Goal: Task Accomplishment & Management: Manage account settings

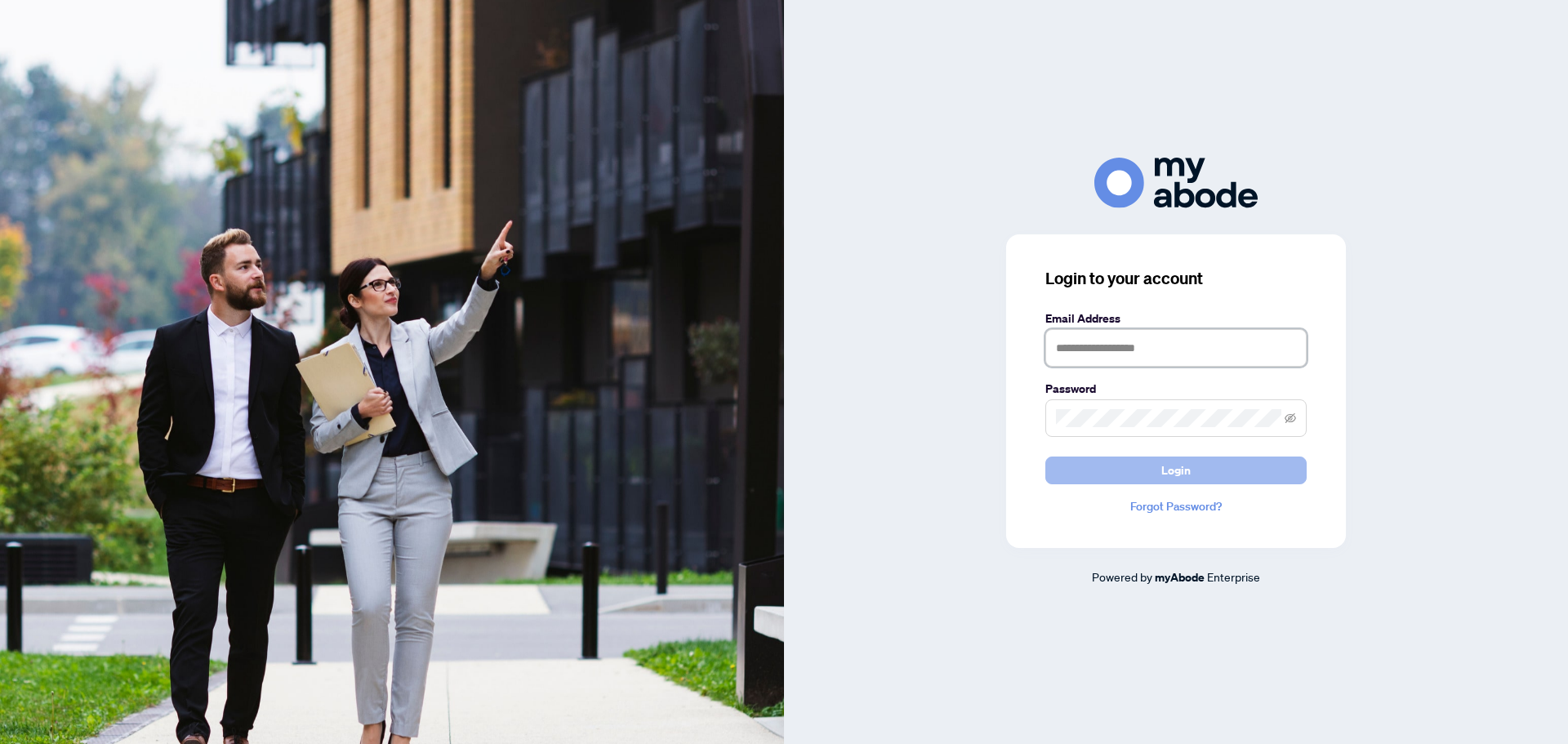
type input "**********"
click at [1130, 459] on button "Login" at bounding box center [1176, 471] width 261 height 28
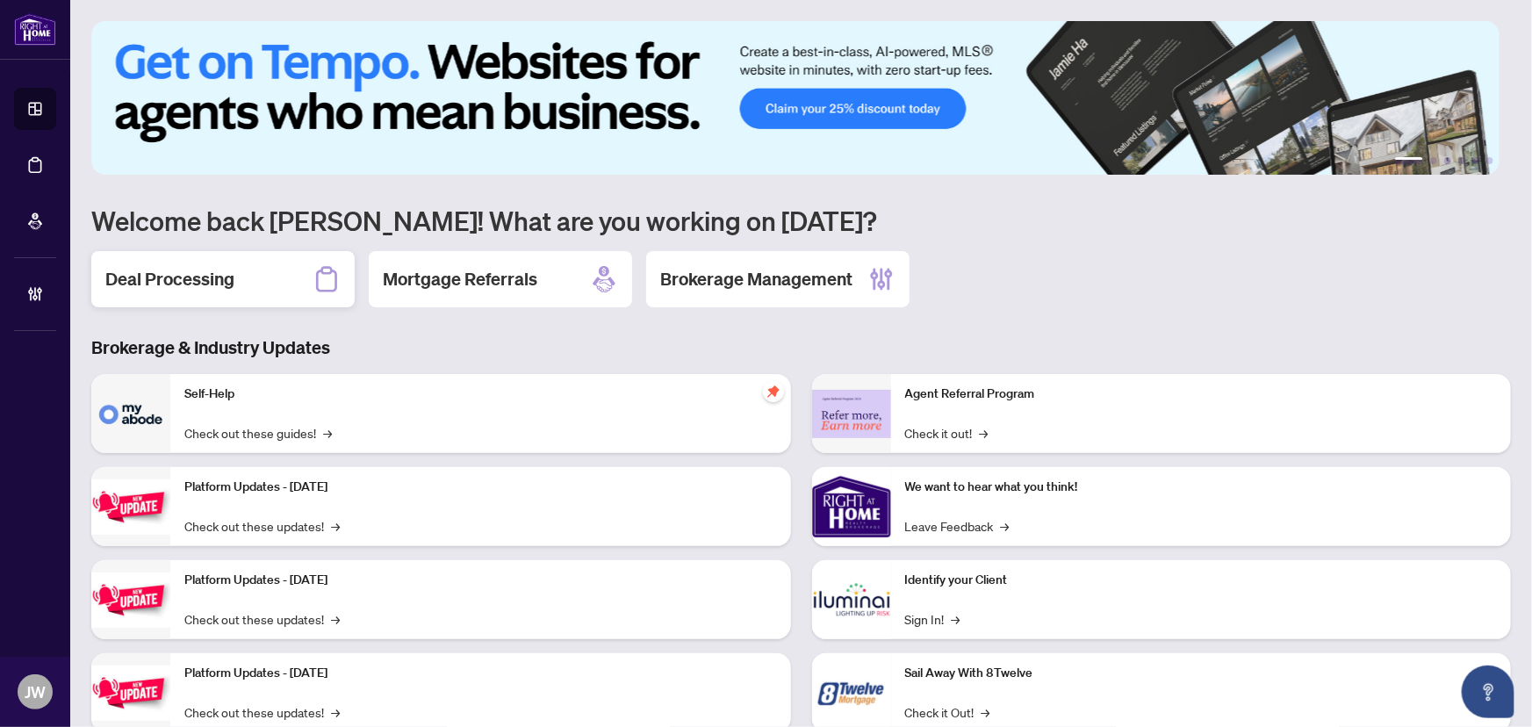
click at [176, 270] on h2 "Deal Processing" at bounding box center [169, 279] width 129 height 25
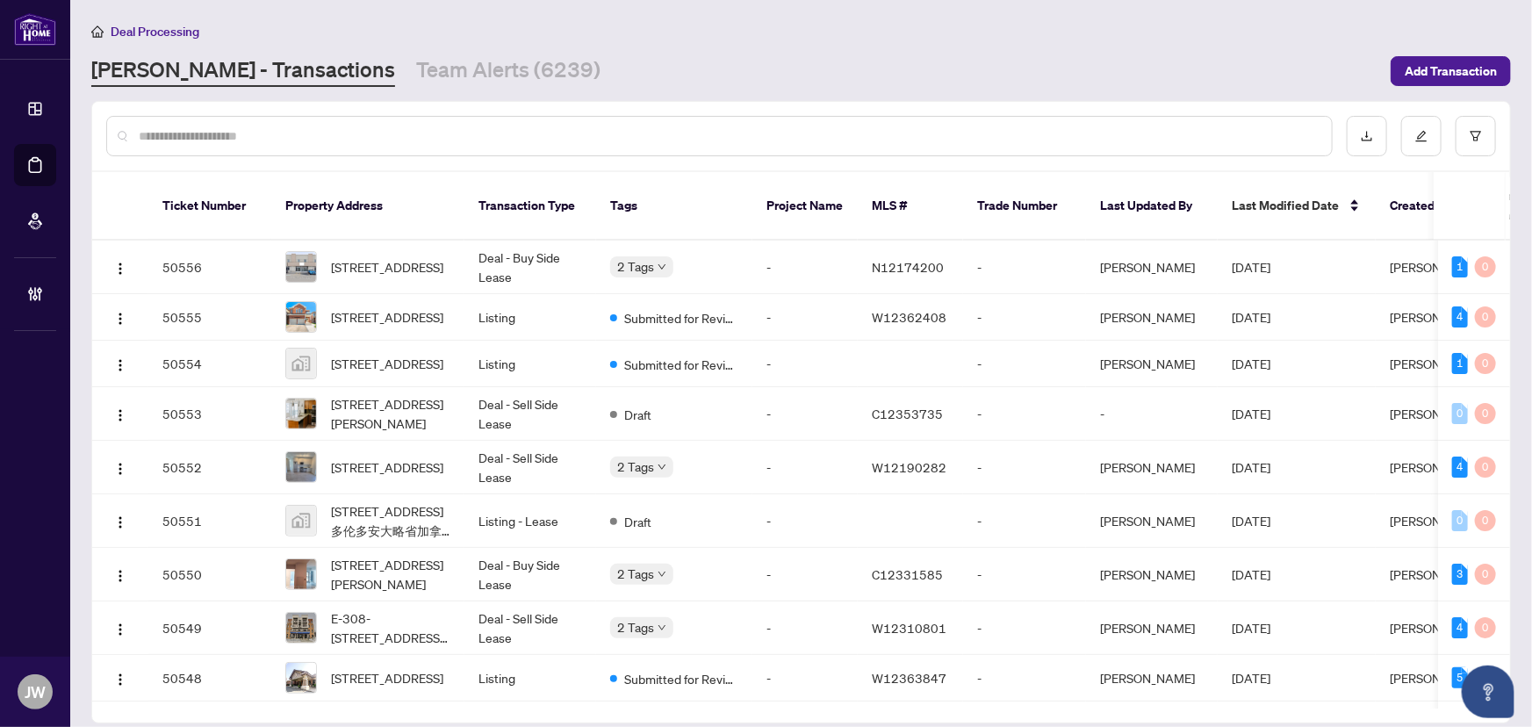
click at [381, 139] on input "text" at bounding box center [728, 135] width 1179 height 19
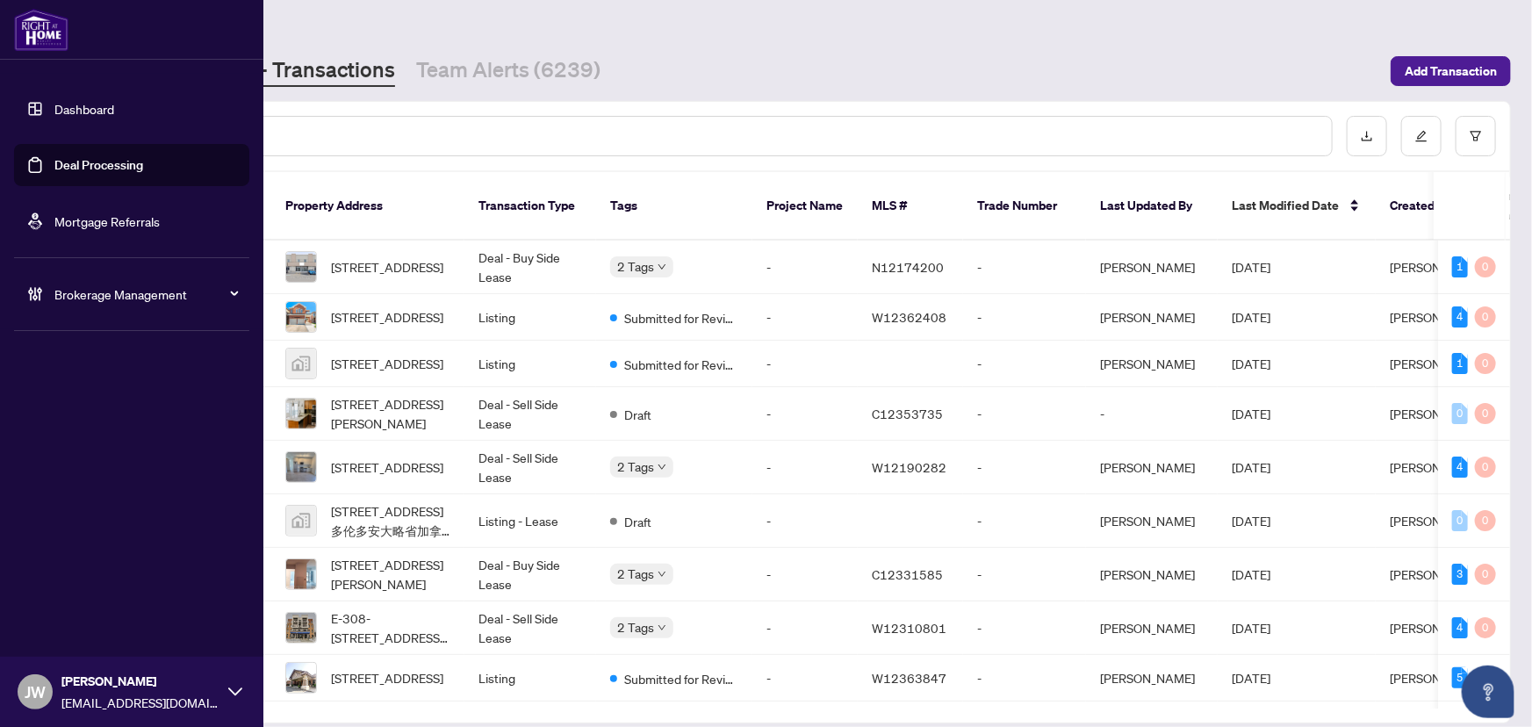
click at [67, 297] on span "Brokerage Management" at bounding box center [145, 294] width 183 height 19
click at [87, 114] on link "Dashboard" at bounding box center [84, 109] width 60 height 16
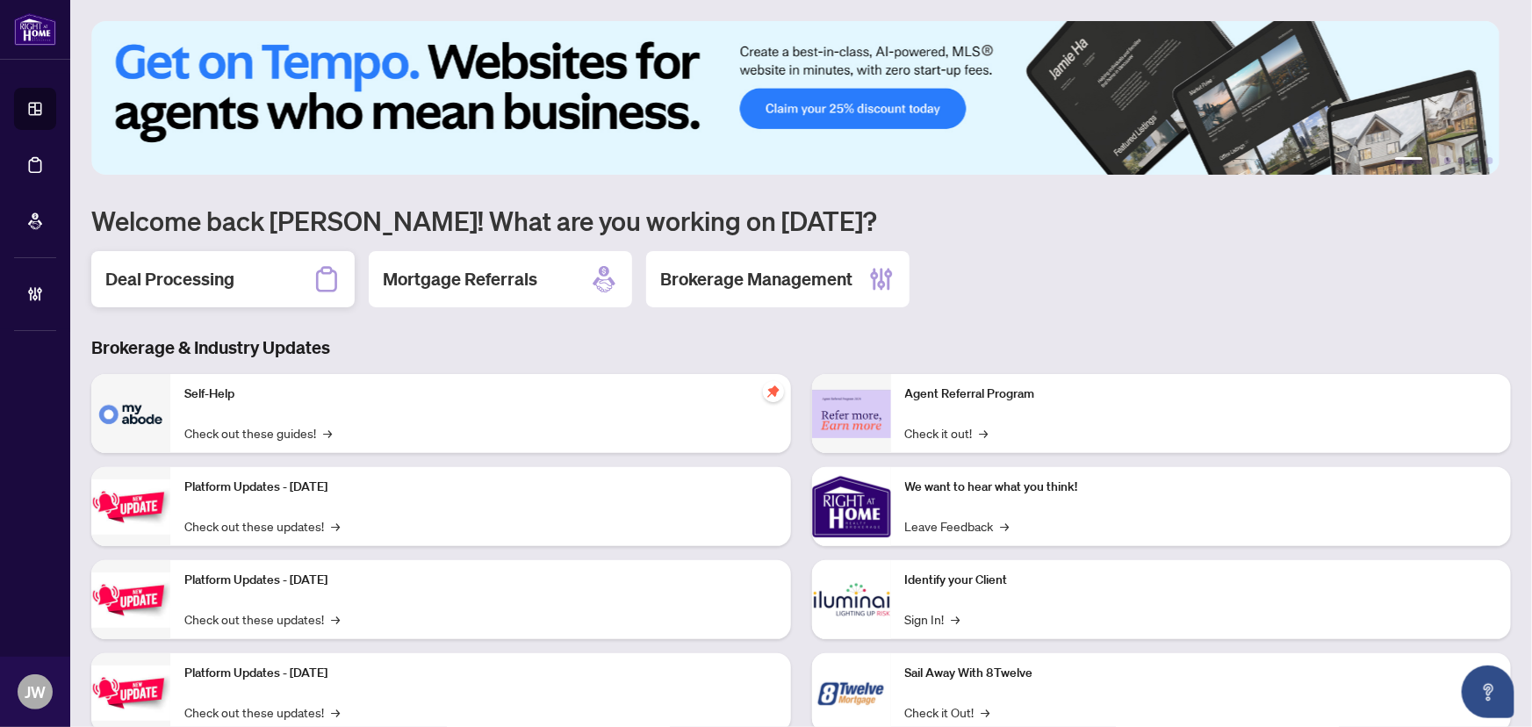
click at [308, 280] on div "Deal Processing" at bounding box center [222, 279] width 263 height 56
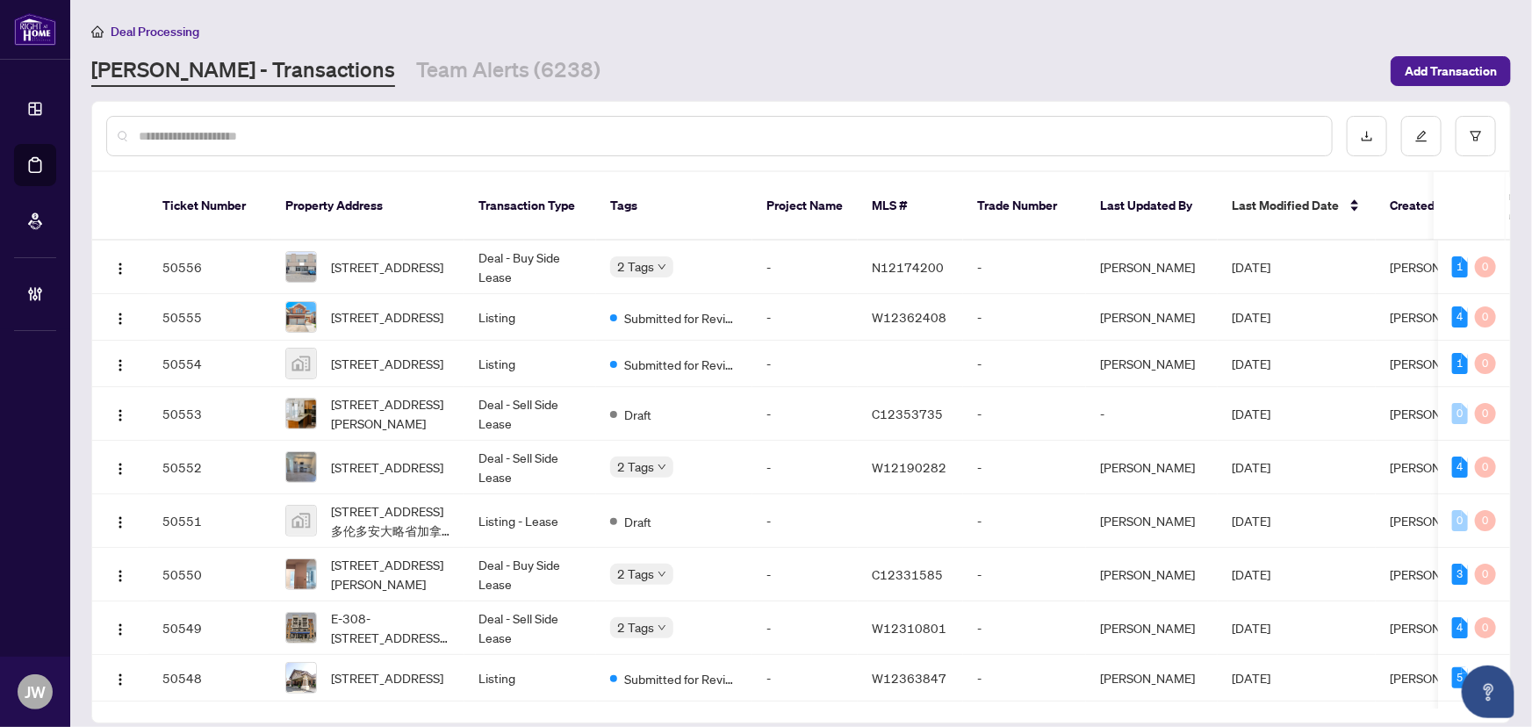
click at [282, 131] on input "text" at bounding box center [728, 135] width 1179 height 19
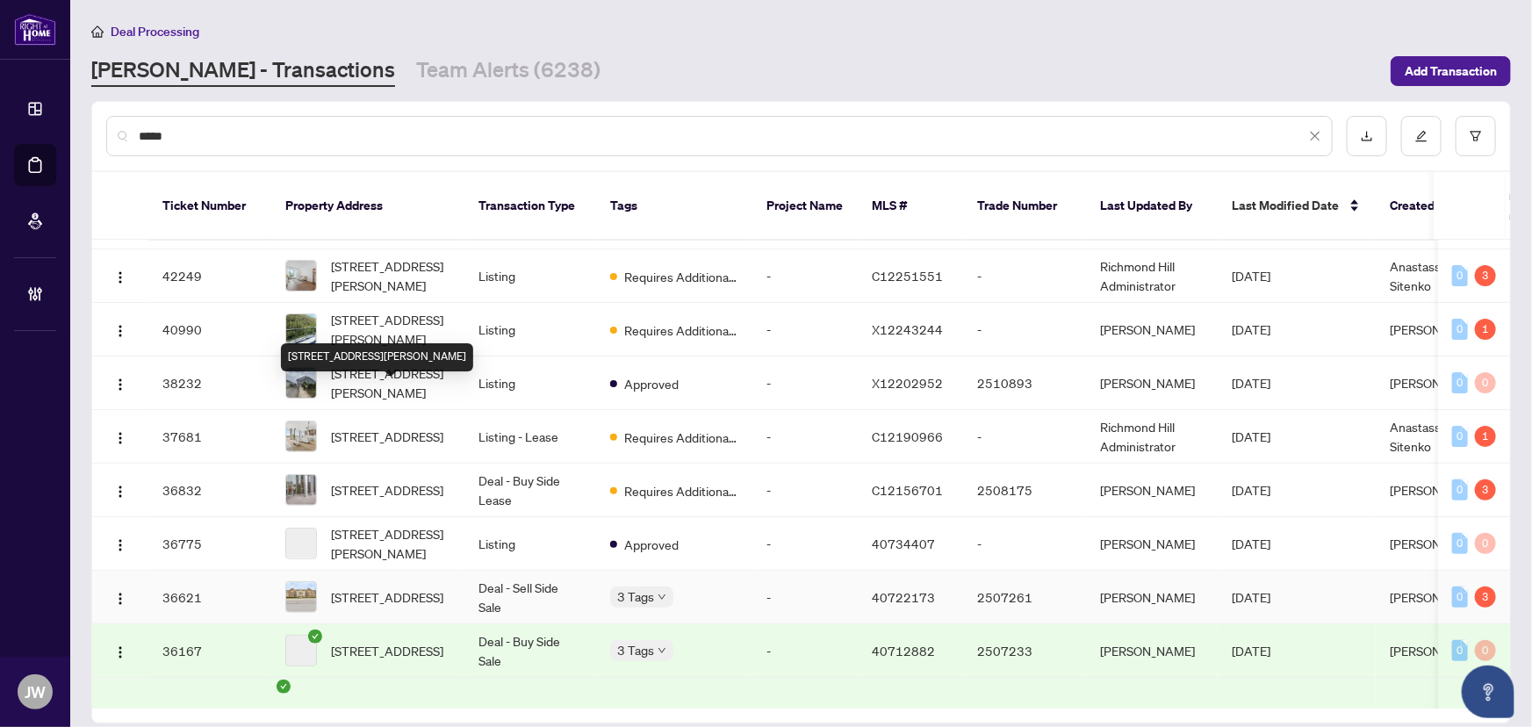
scroll to position [239, 0]
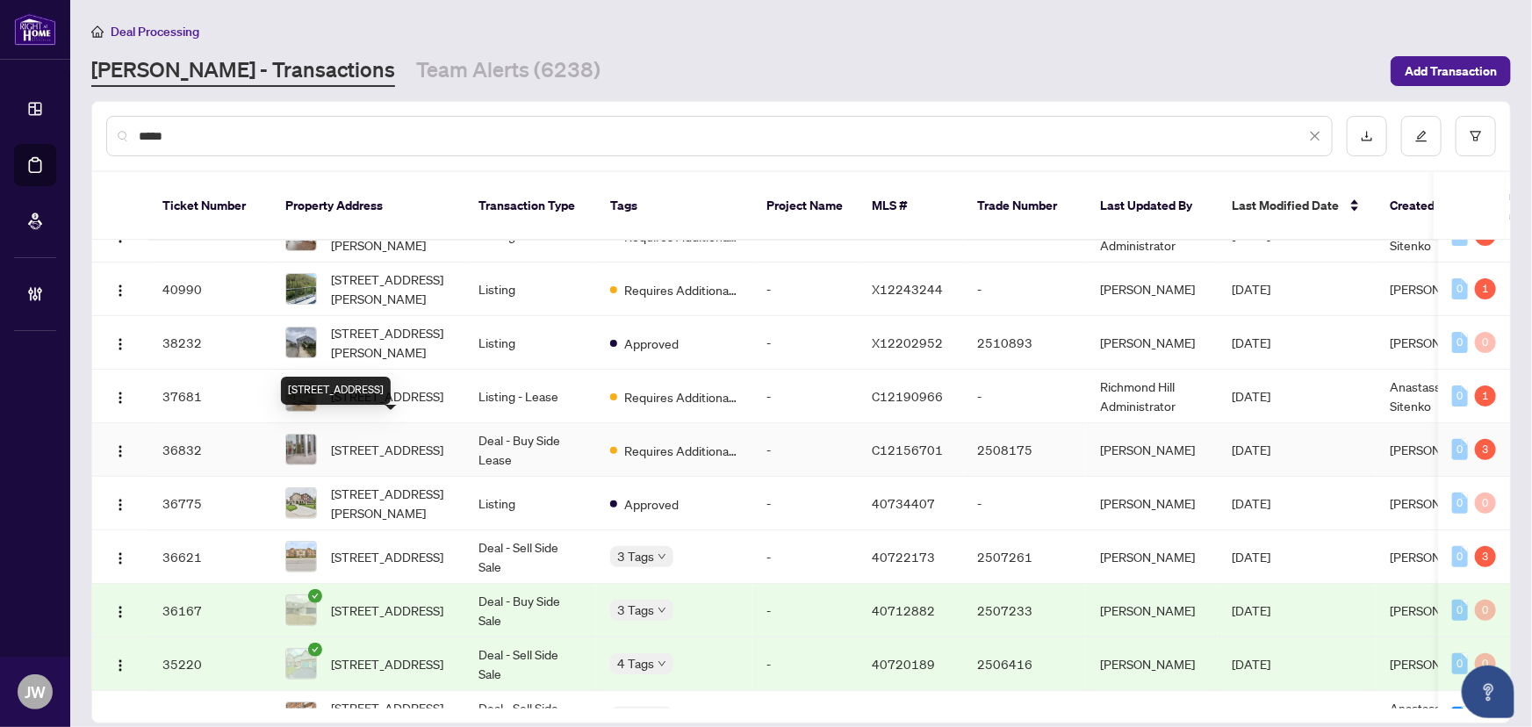
type input "*****"
click at [378, 440] on span "[STREET_ADDRESS]" at bounding box center [387, 449] width 112 height 19
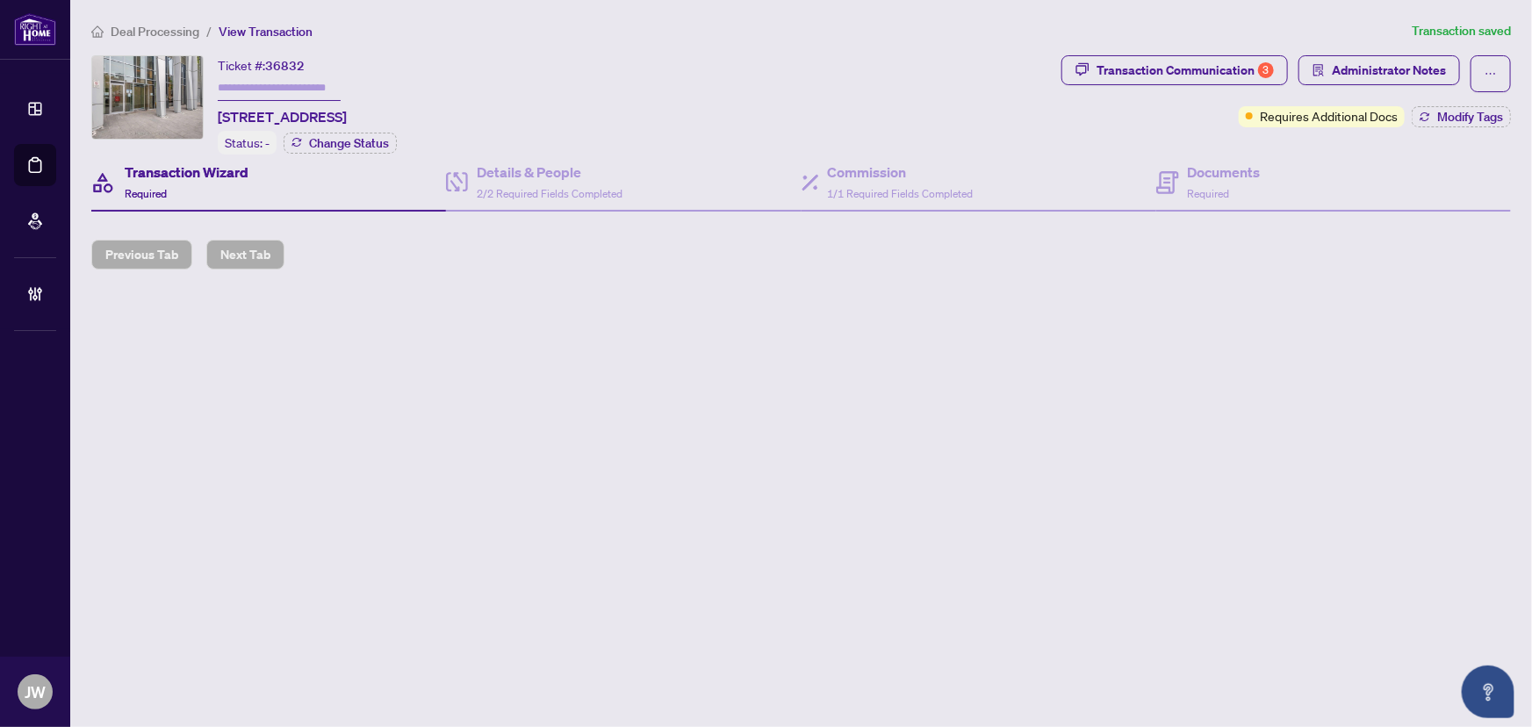
type input "*******"
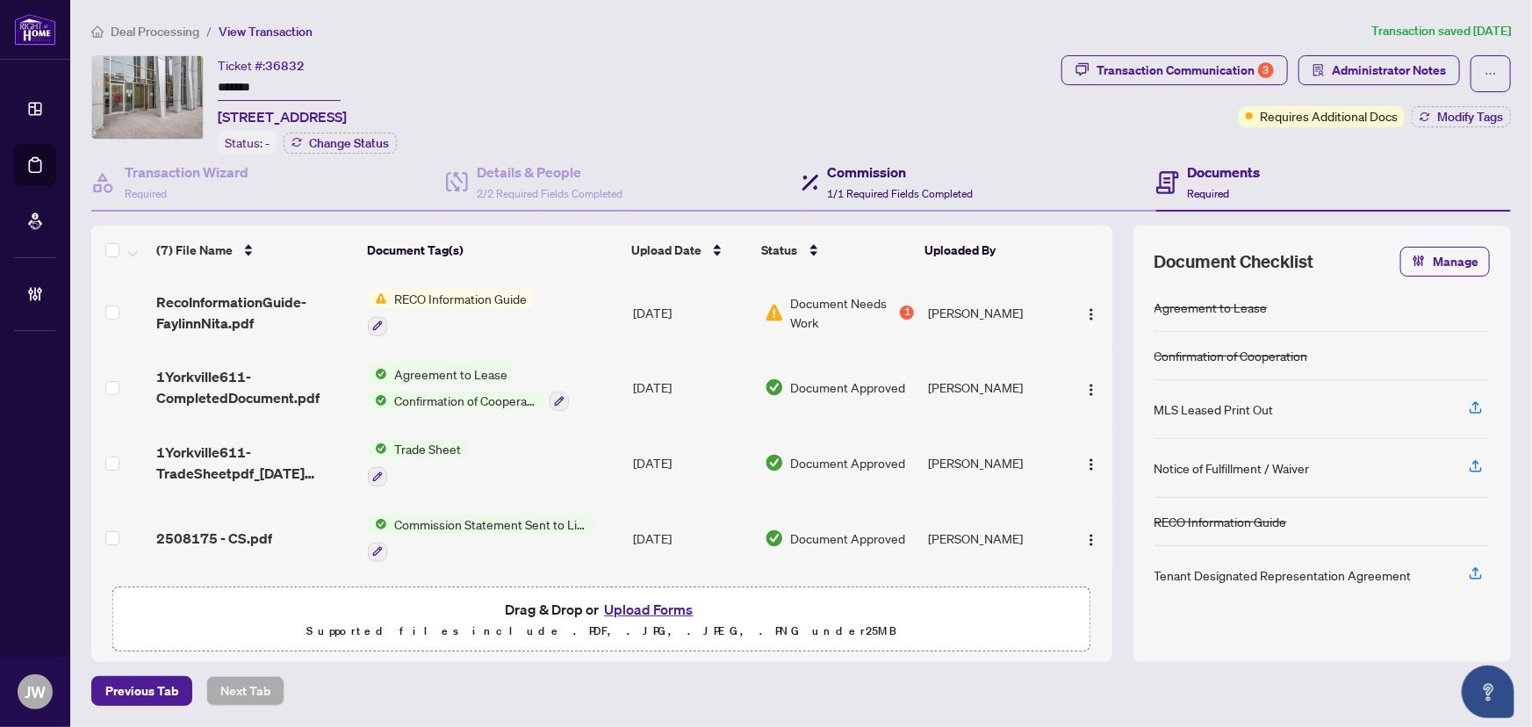
click at [947, 187] on span "1/1 Required Fields Completed" at bounding box center [901, 193] width 146 height 13
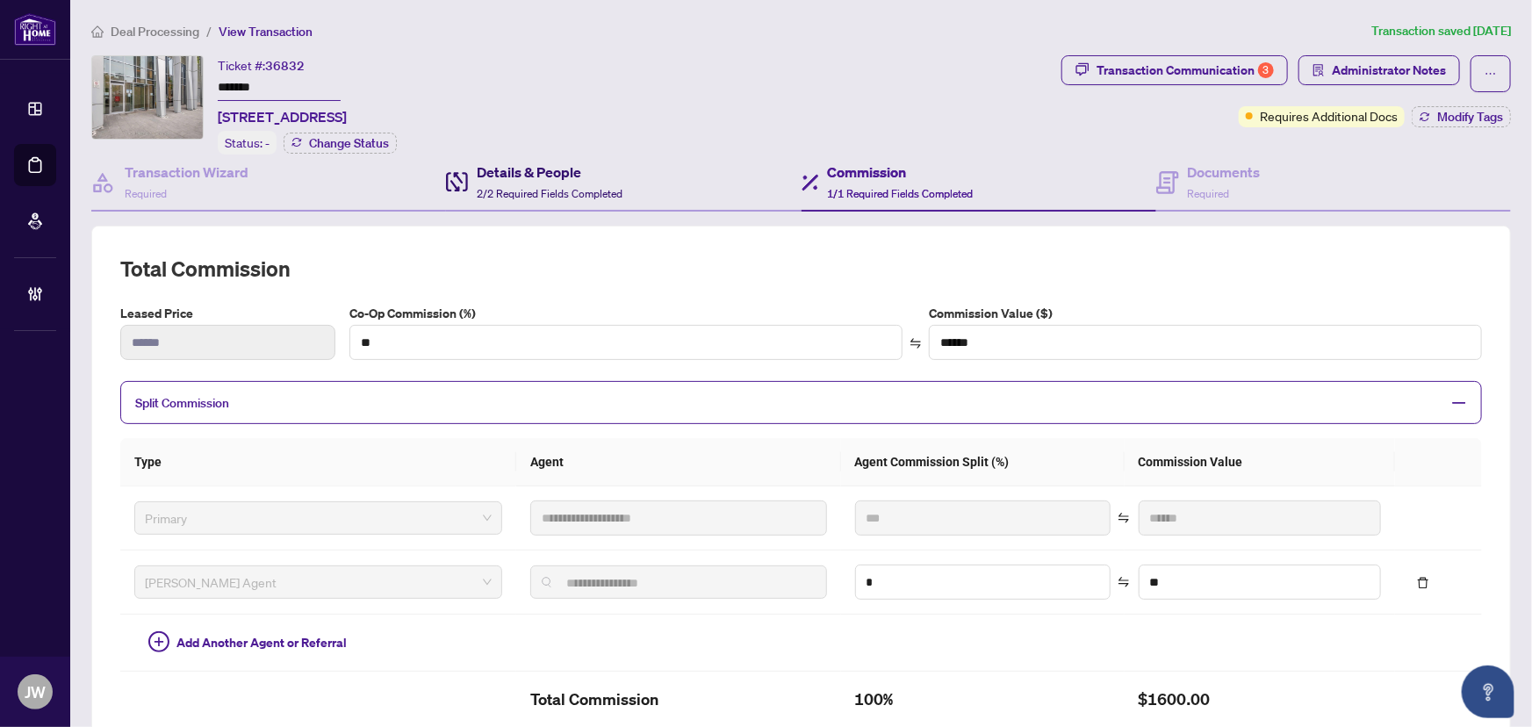
click at [500, 190] on span "2/2 Required Fields Completed" at bounding box center [550, 193] width 146 height 13
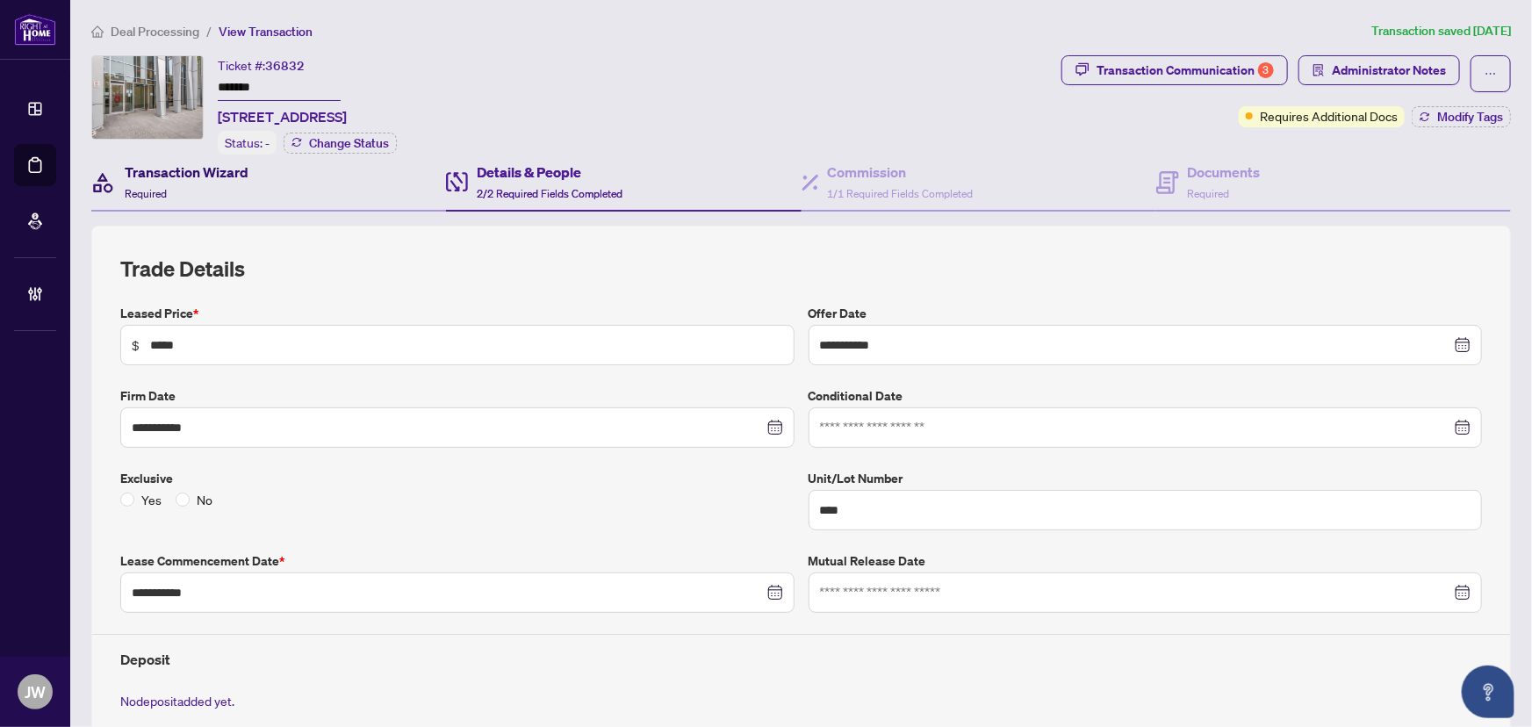
click at [220, 183] on div "Transaction Wizard Required" at bounding box center [187, 182] width 124 height 41
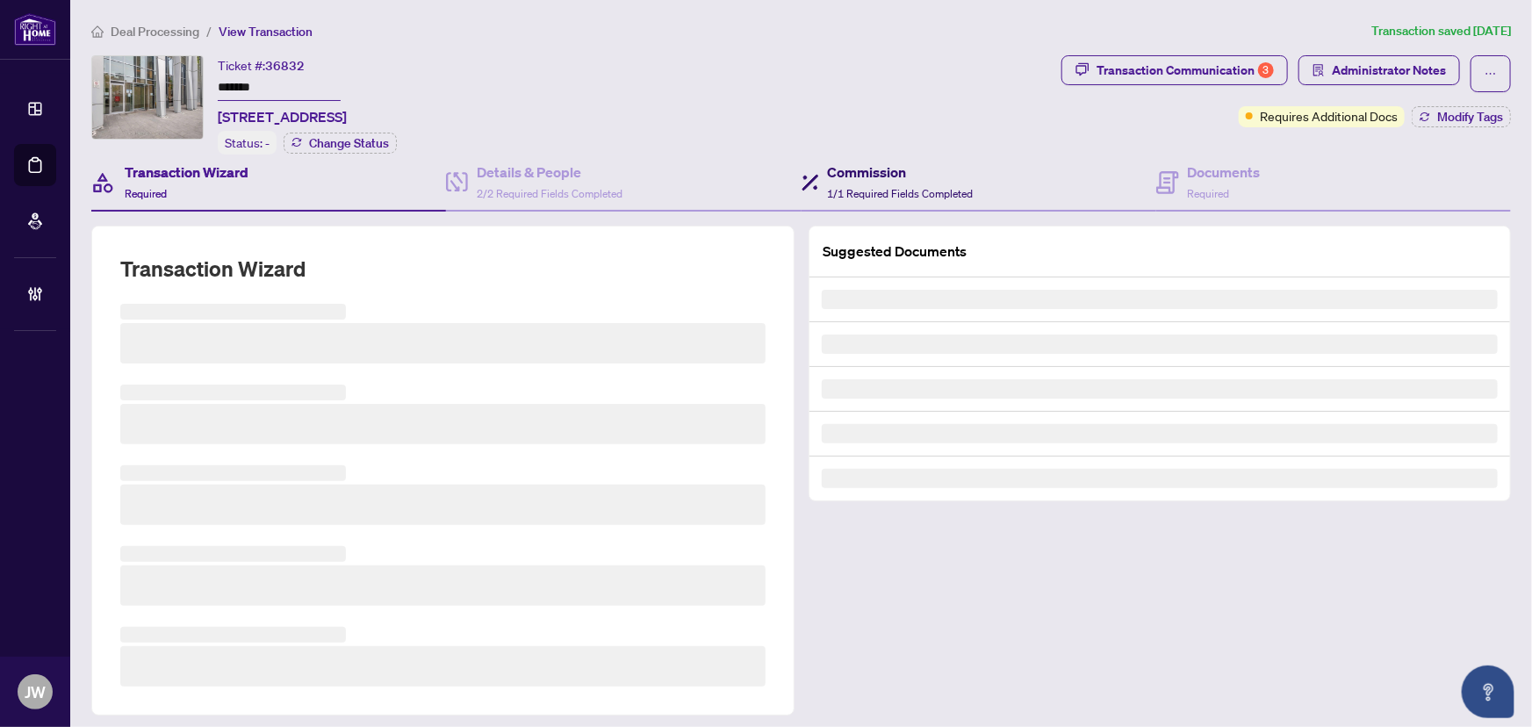
click at [830, 182] on div "Commission 1/1 Required Fields Completed" at bounding box center [901, 182] width 146 height 41
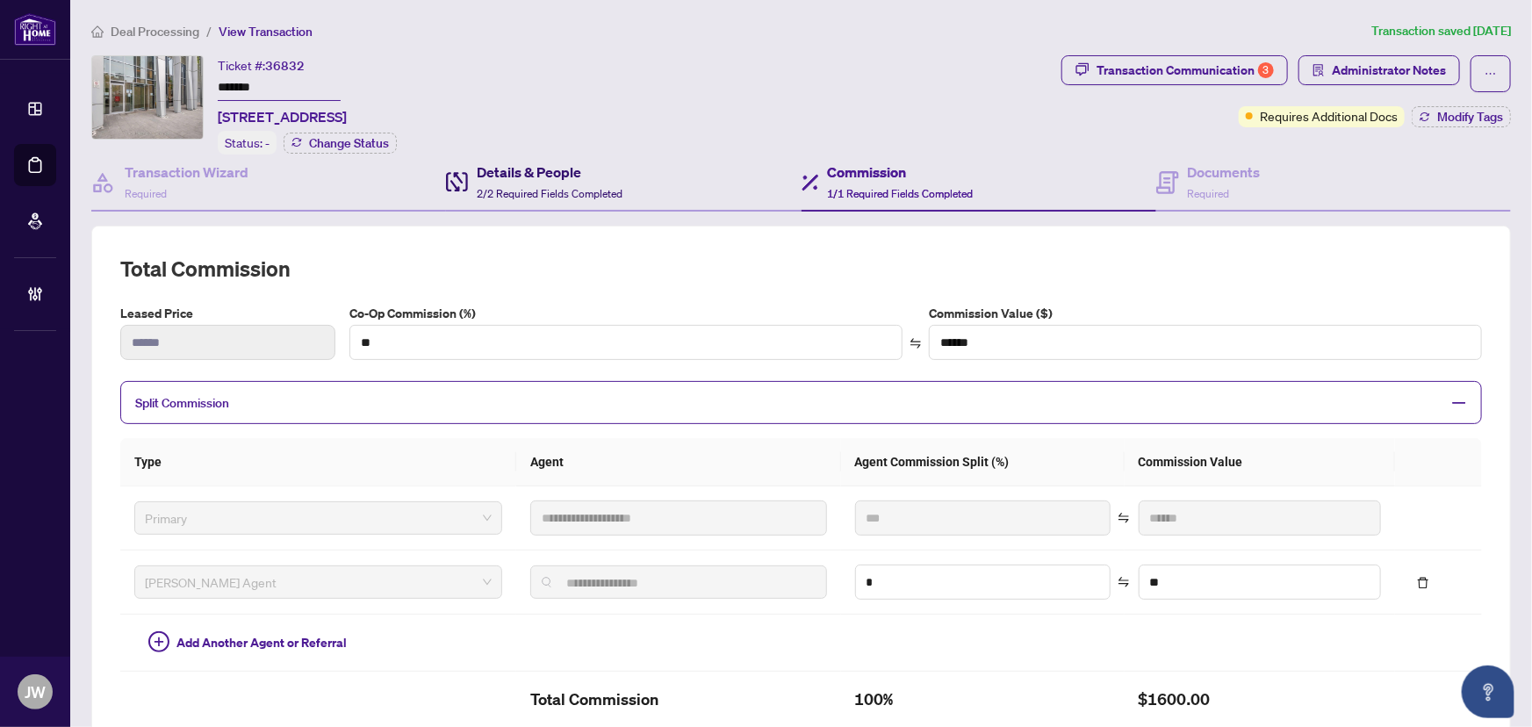
click at [542, 187] on span "2/2 Required Fields Completed" at bounding box center [550, 193] width 146 height 13
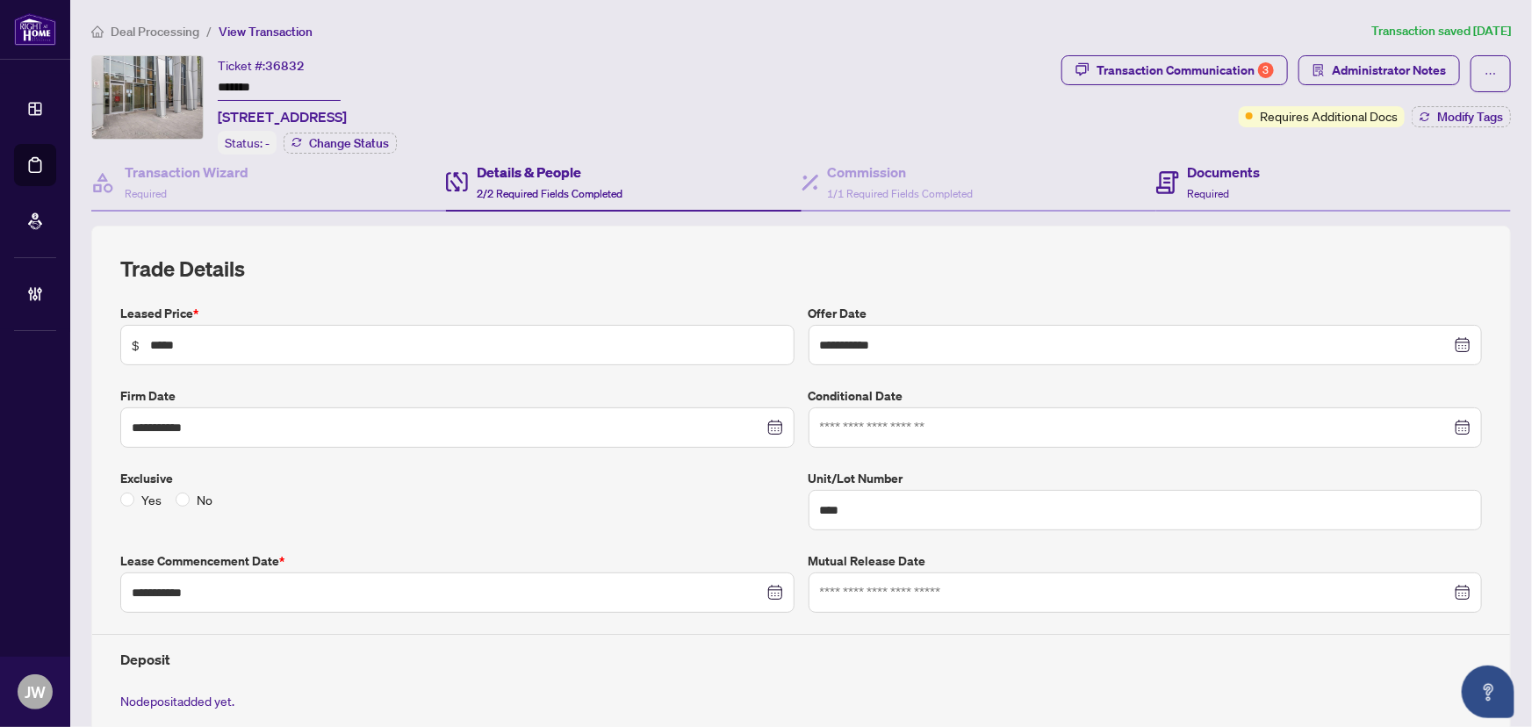
click at [1282, 184] on div "Documents Required" at bounding box center [1334, 183] width 355 height 57
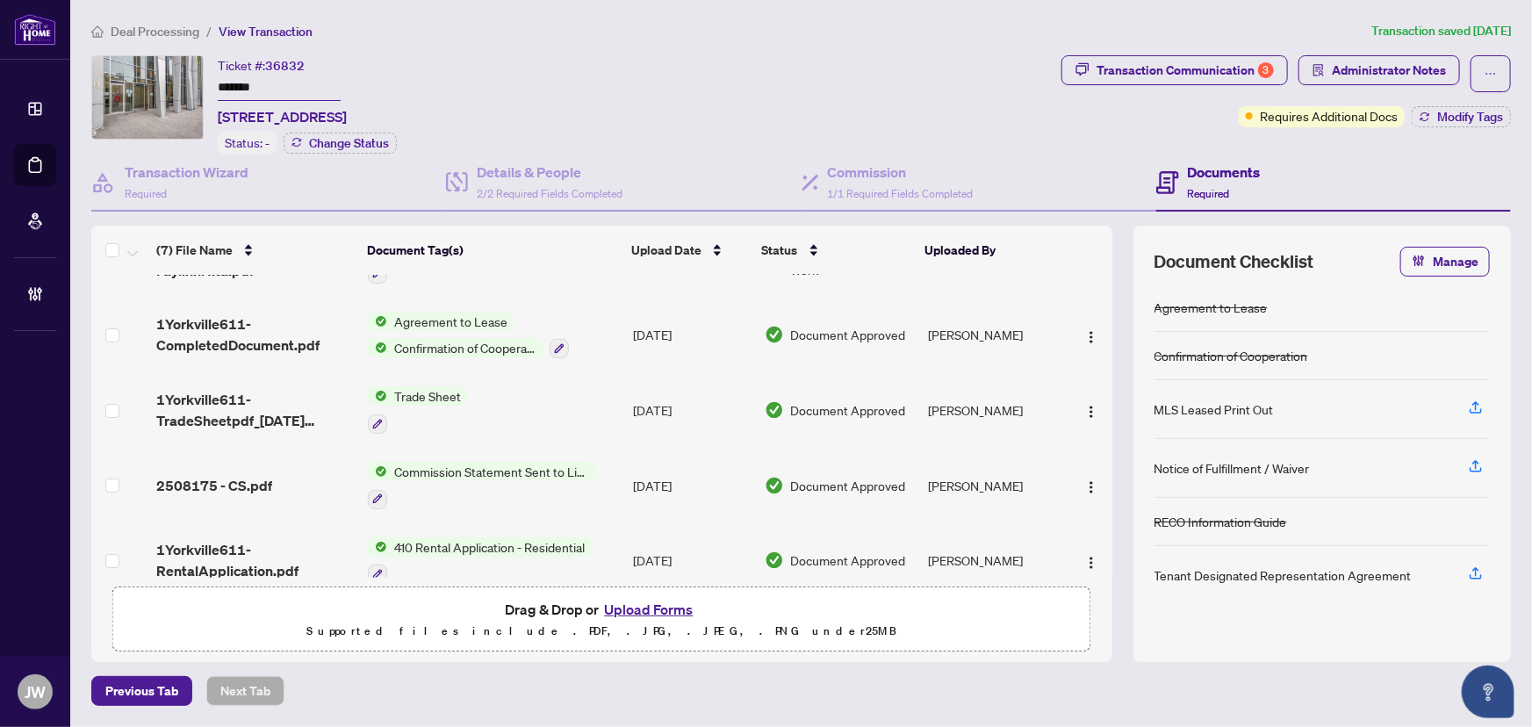
scroll to position [79, 0]
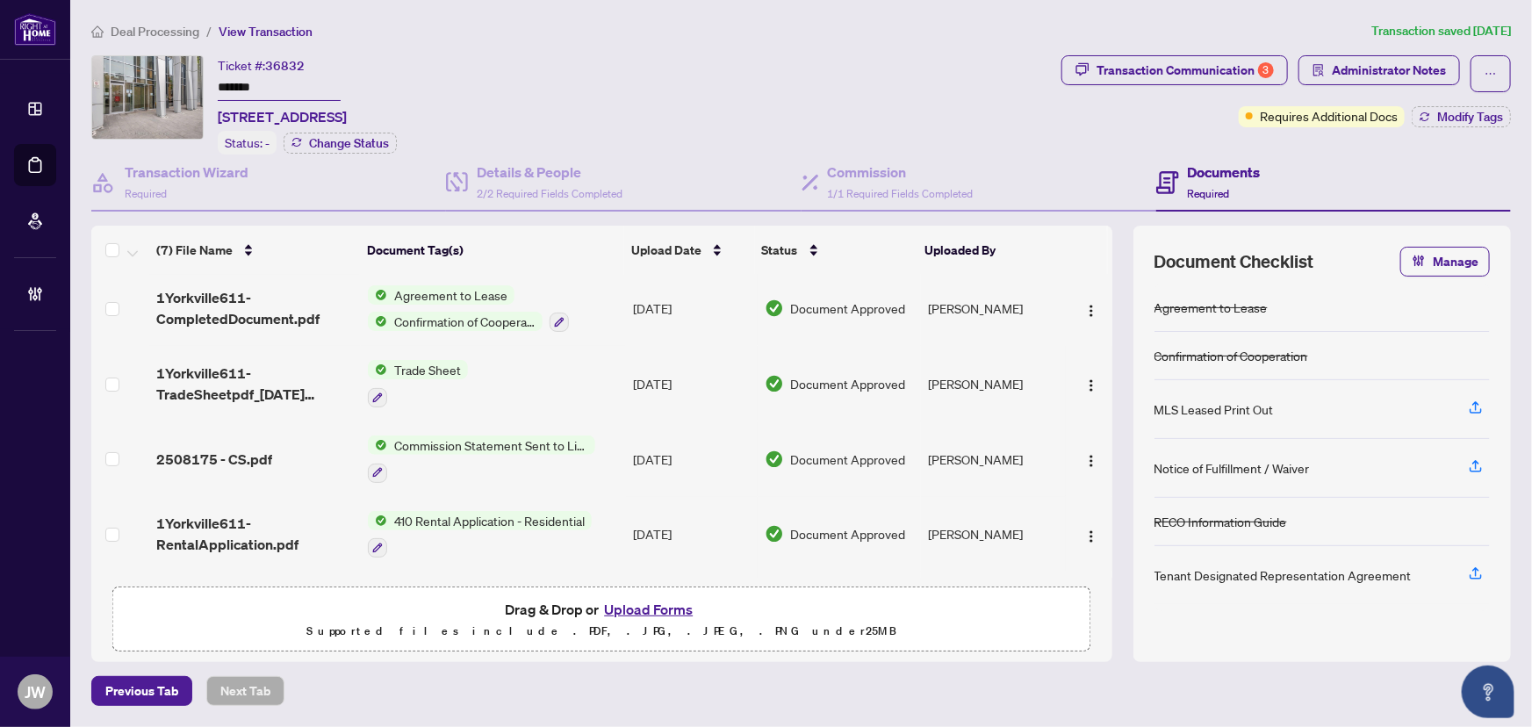
click at [270, 450] on div "2508175 - CS.pdf" at bounding box center [255, 459] width 198 height 21
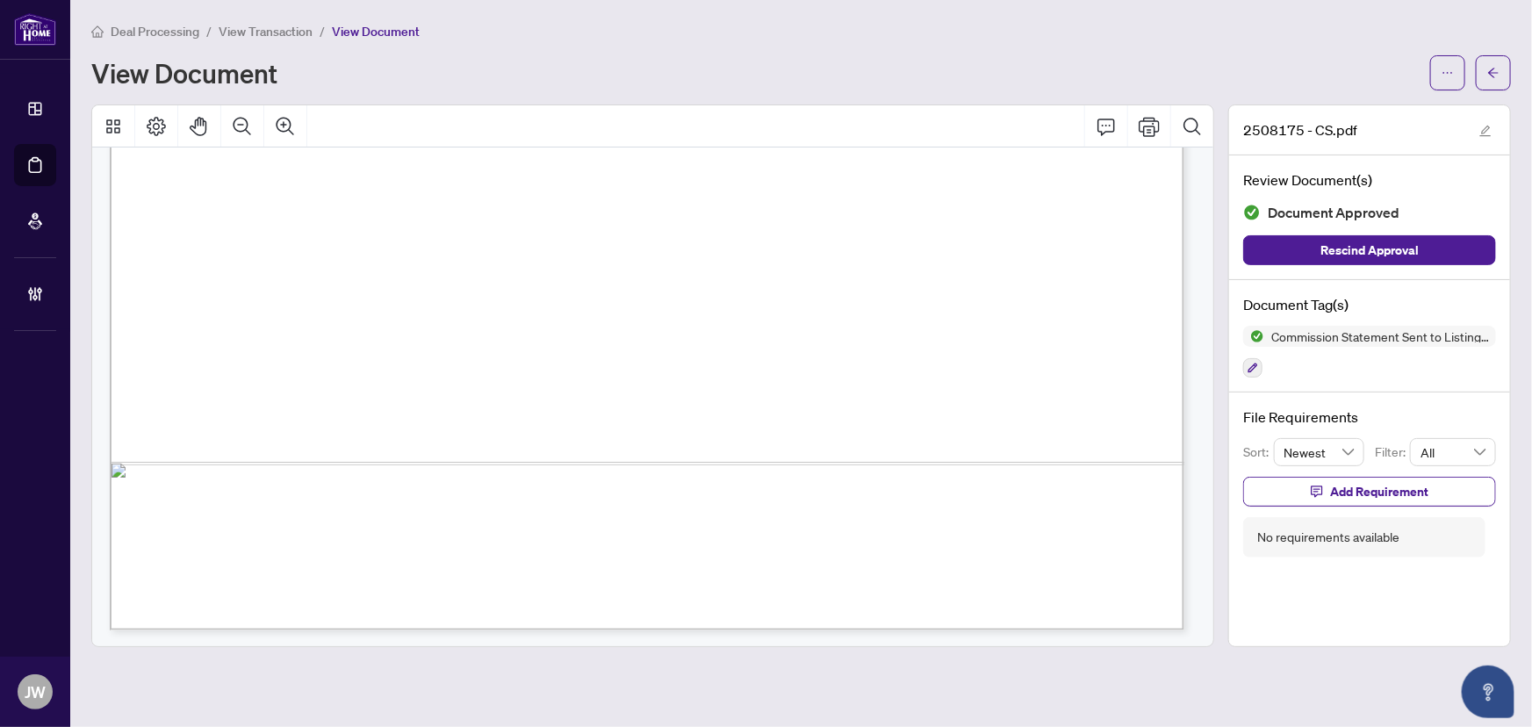
scroll to position [926, 0]
click at [1483, 76] on button "button" at bounding box center [1493, 72] width 35 height 35
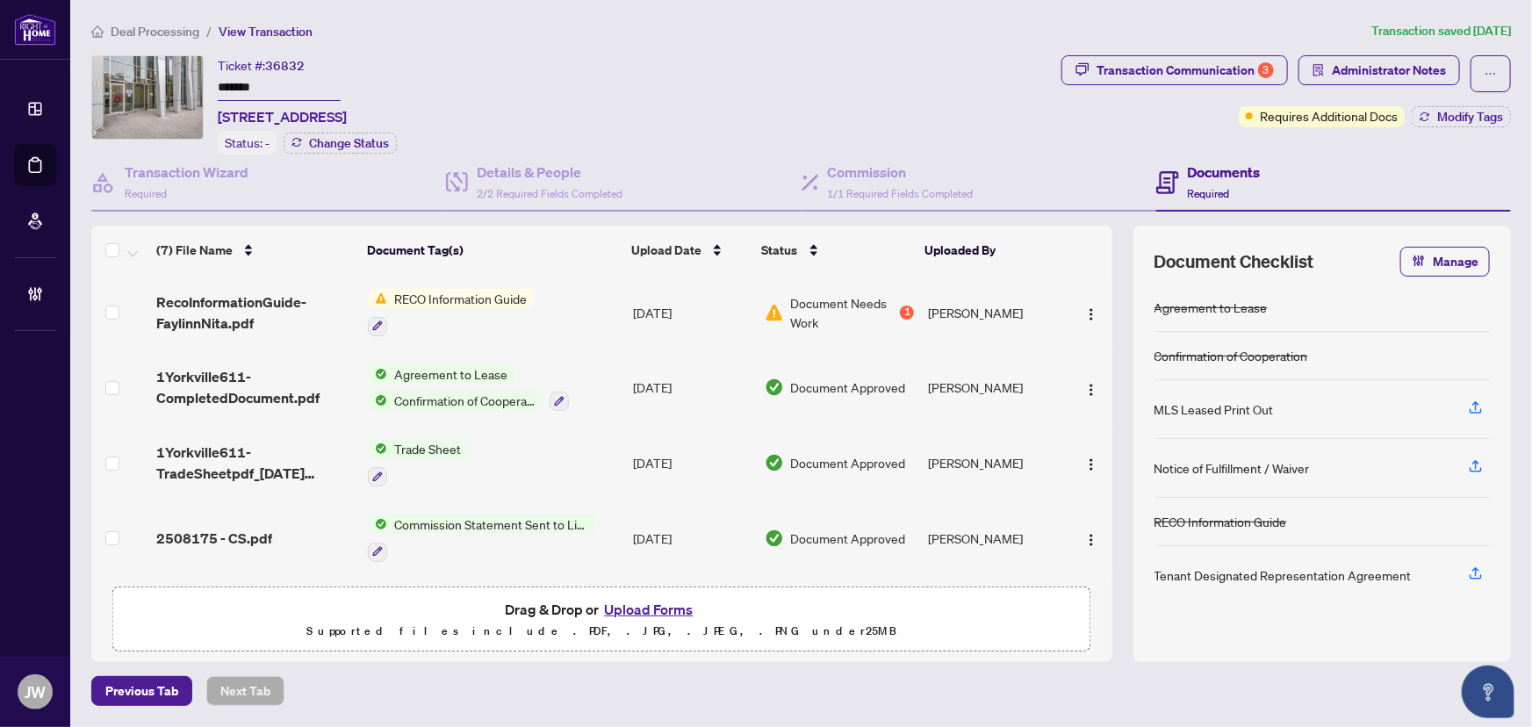
click at [143, 30] on span "Deal Processing" at bounding box center [155, 32] width 89 height 16
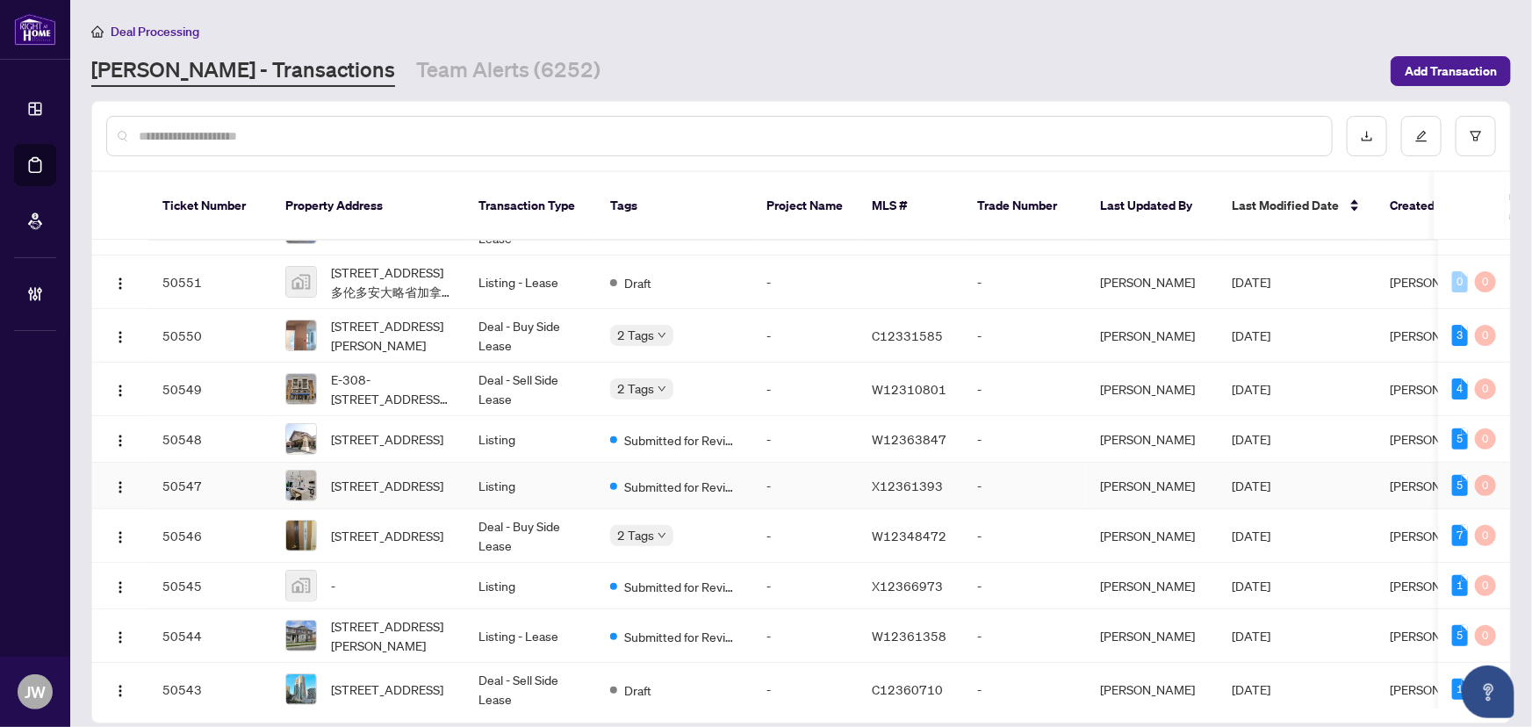
scroll to position [319, 0]
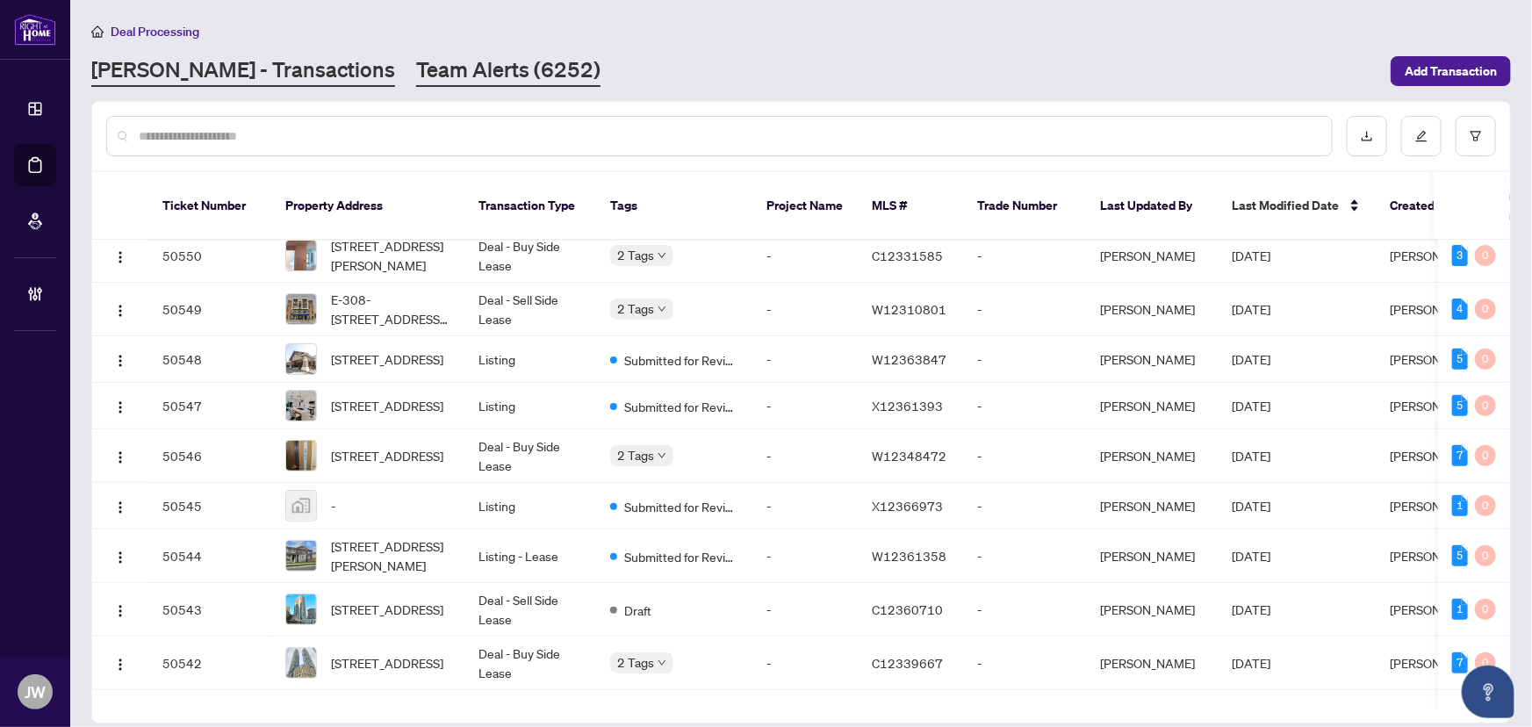
click at [416, 78] on link "Team Alerts (6252)" at bounding box center [508, 71] width 184 height 32
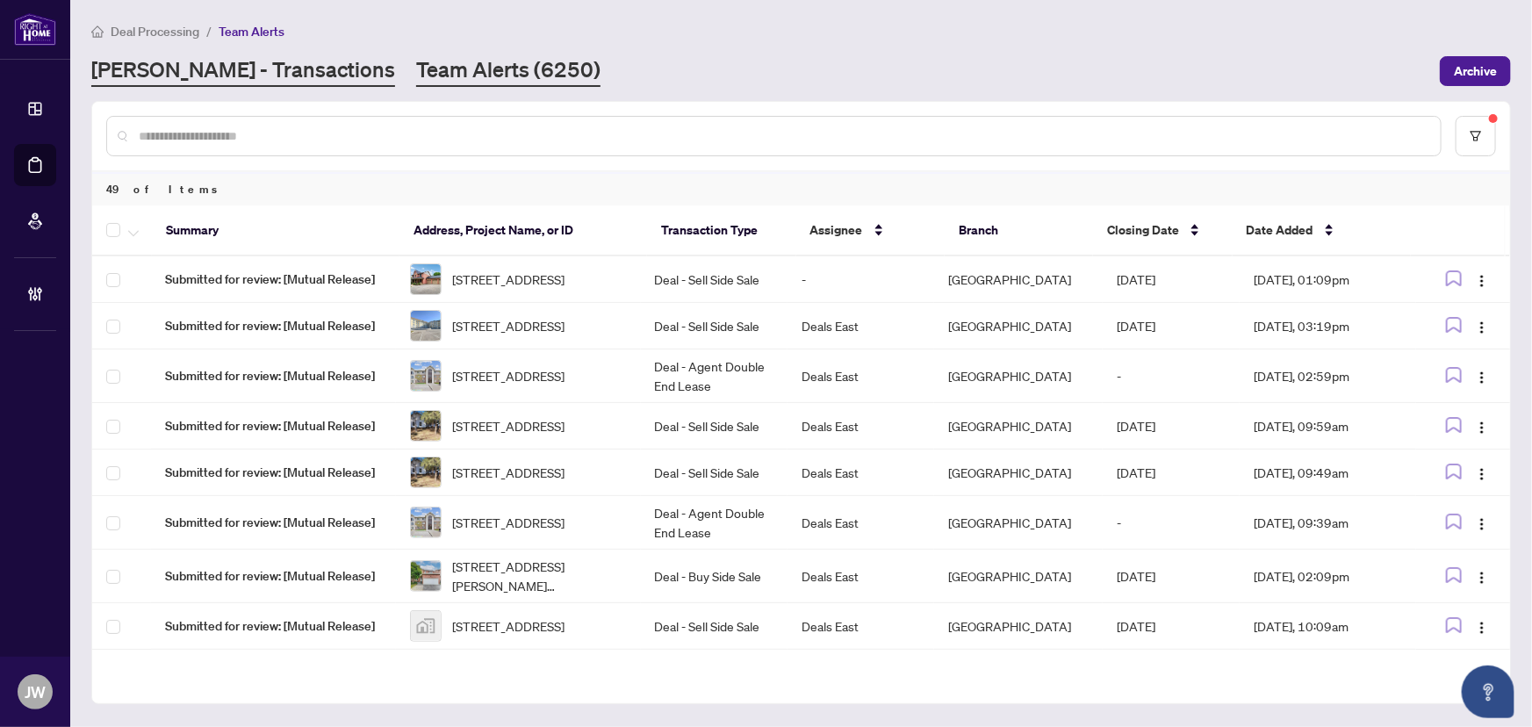
click at [246, 79] on link "[PERSON_NAME] - Transactions" at bounding box center [243, 71] width 304 height 32
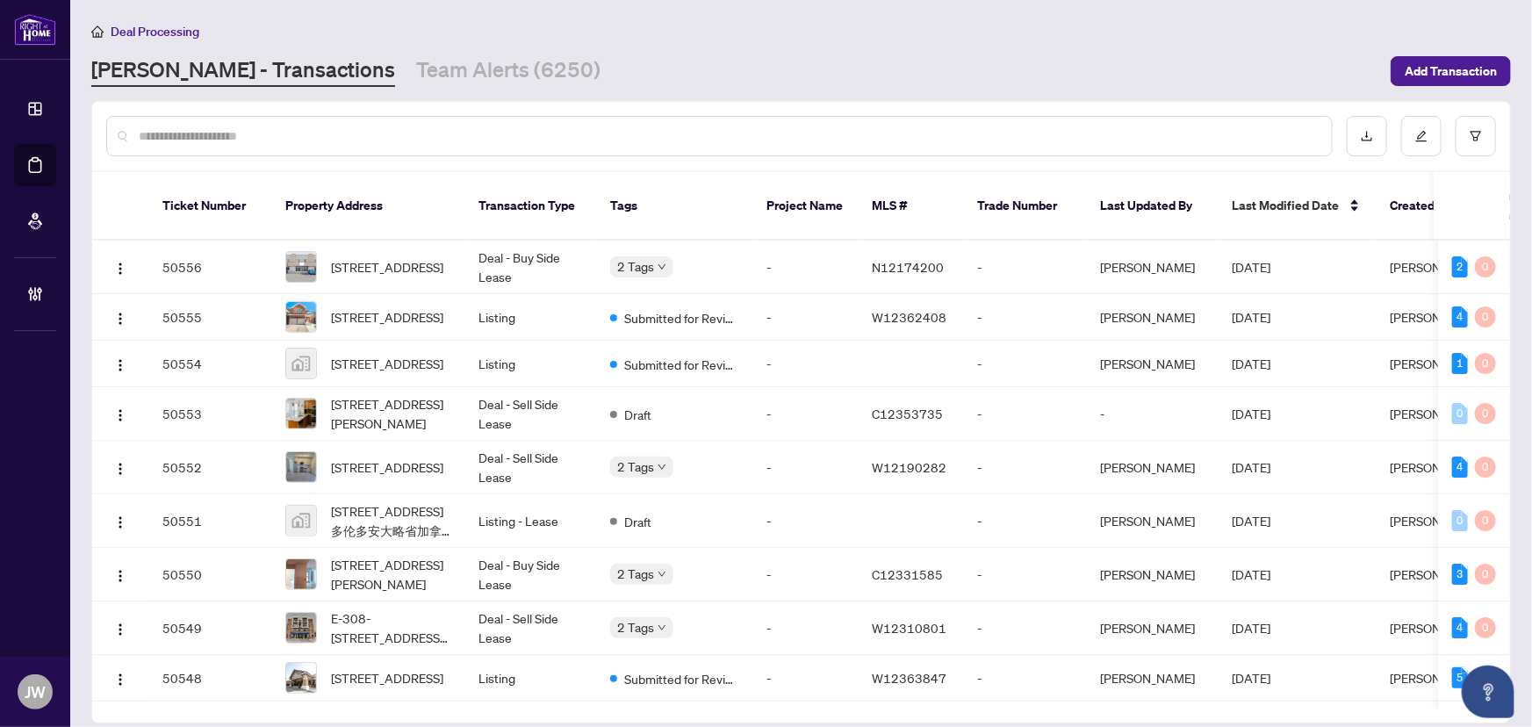
click at [198, 121] on div at bounding box center [719, 136] width 1227 height 40
click at [184, 145] on div at bounding box center [719, 136] width 1227 height 40
click at [189, 135] on input "text" at bounding box center [728, 135] width 1179 height 19
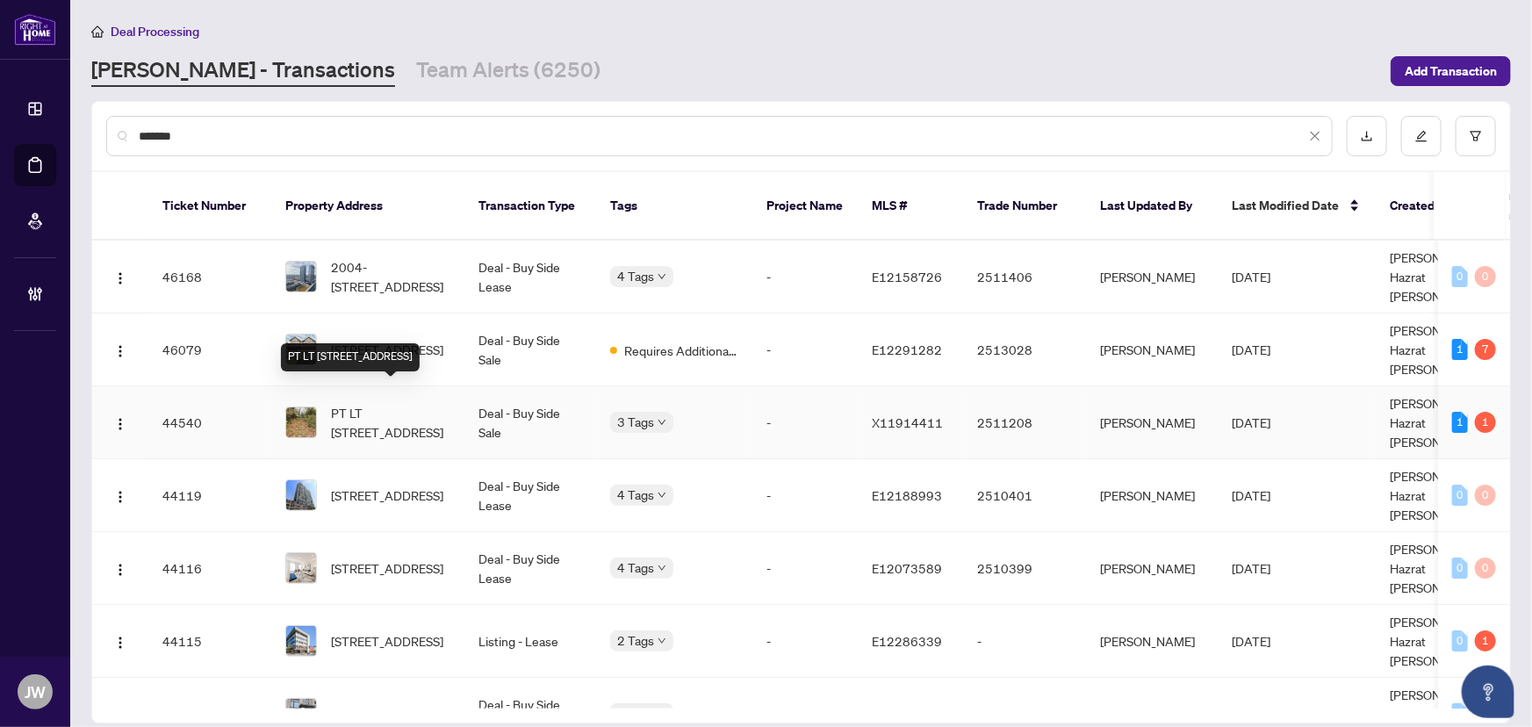
type input "******"
click at [443, 409] on span "PT LT [STREET_ADDRESS]" at bounding box center [390, 422] width 119 height 39
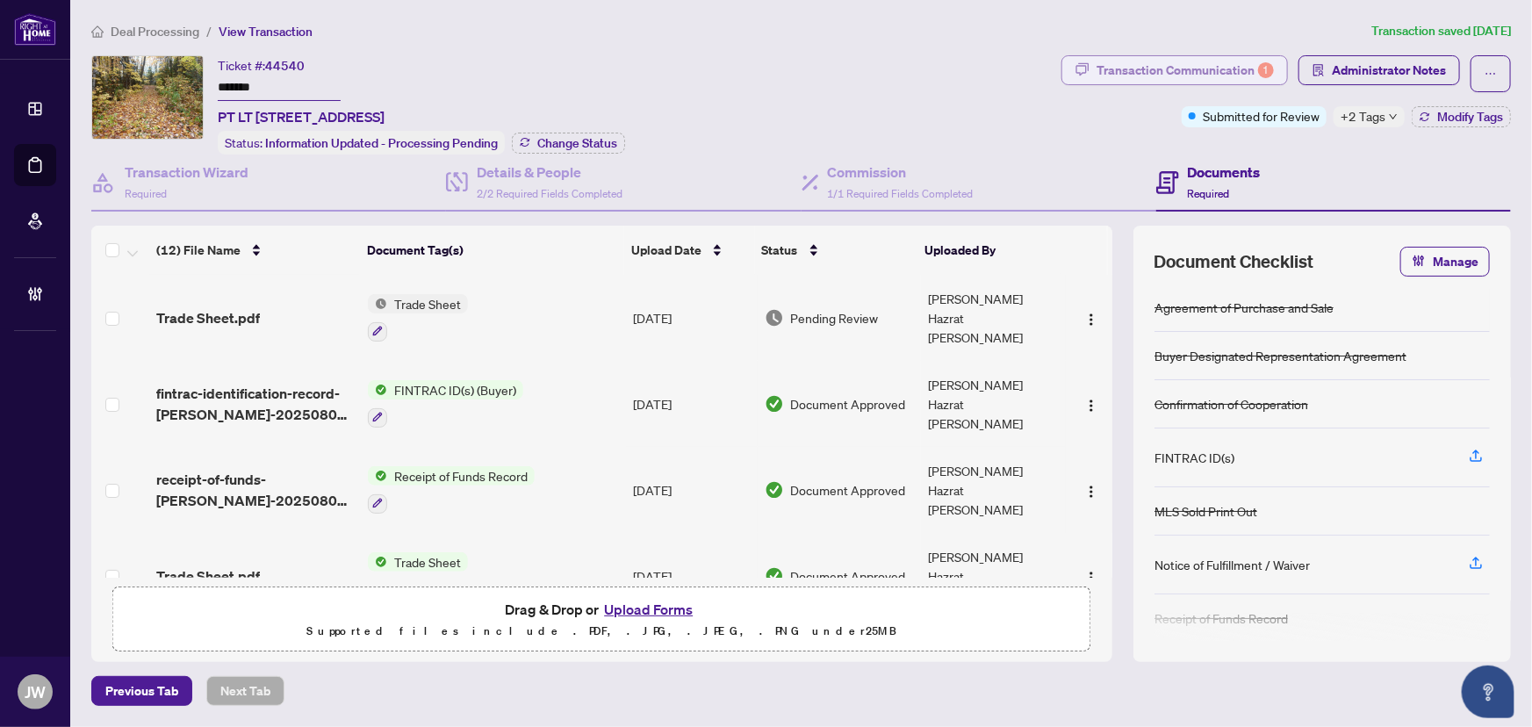
click at [1249, 68] on div "Transaction Communication 1" at bounding box center [1185, 70] width 177 height 28
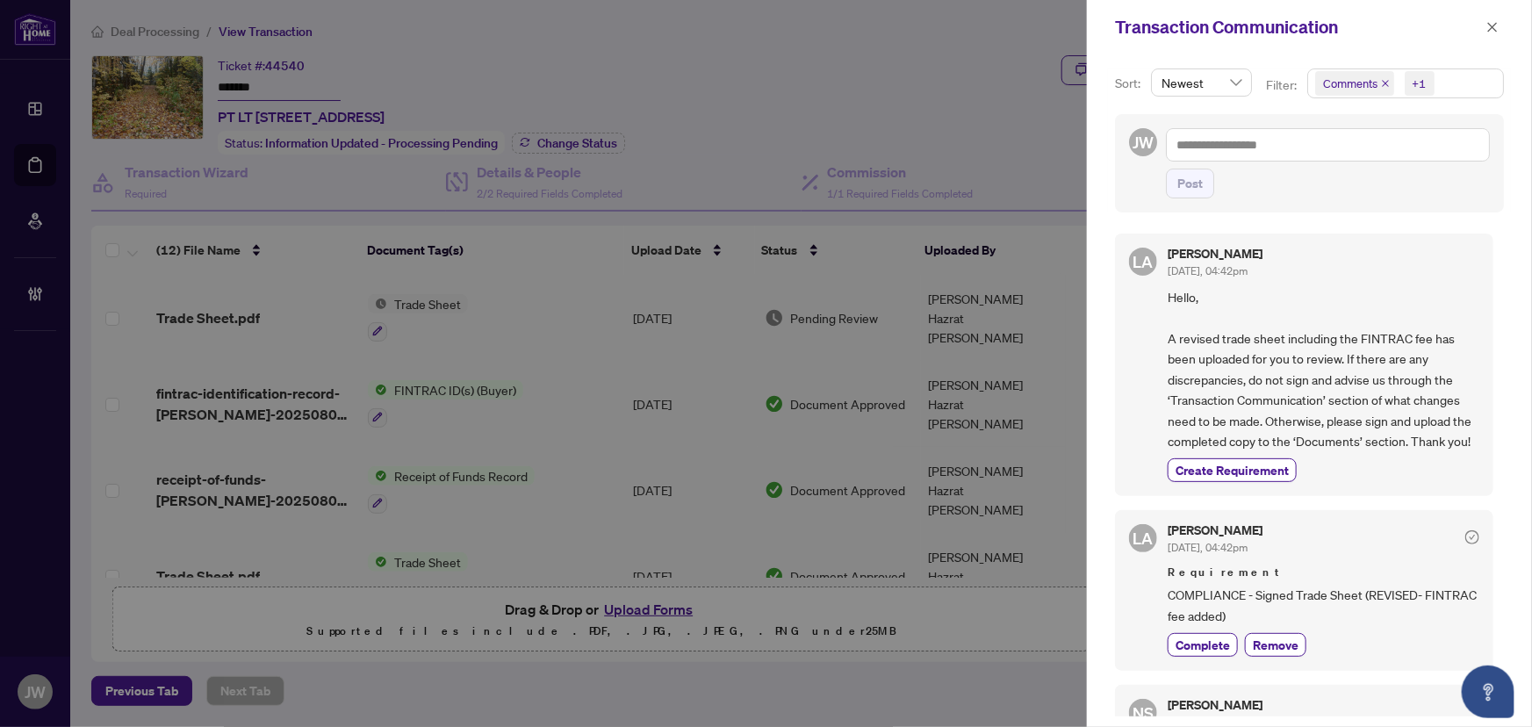
click at [1381, 80] on icon "close" at bounding box center [1385, 83] width 9 height 9
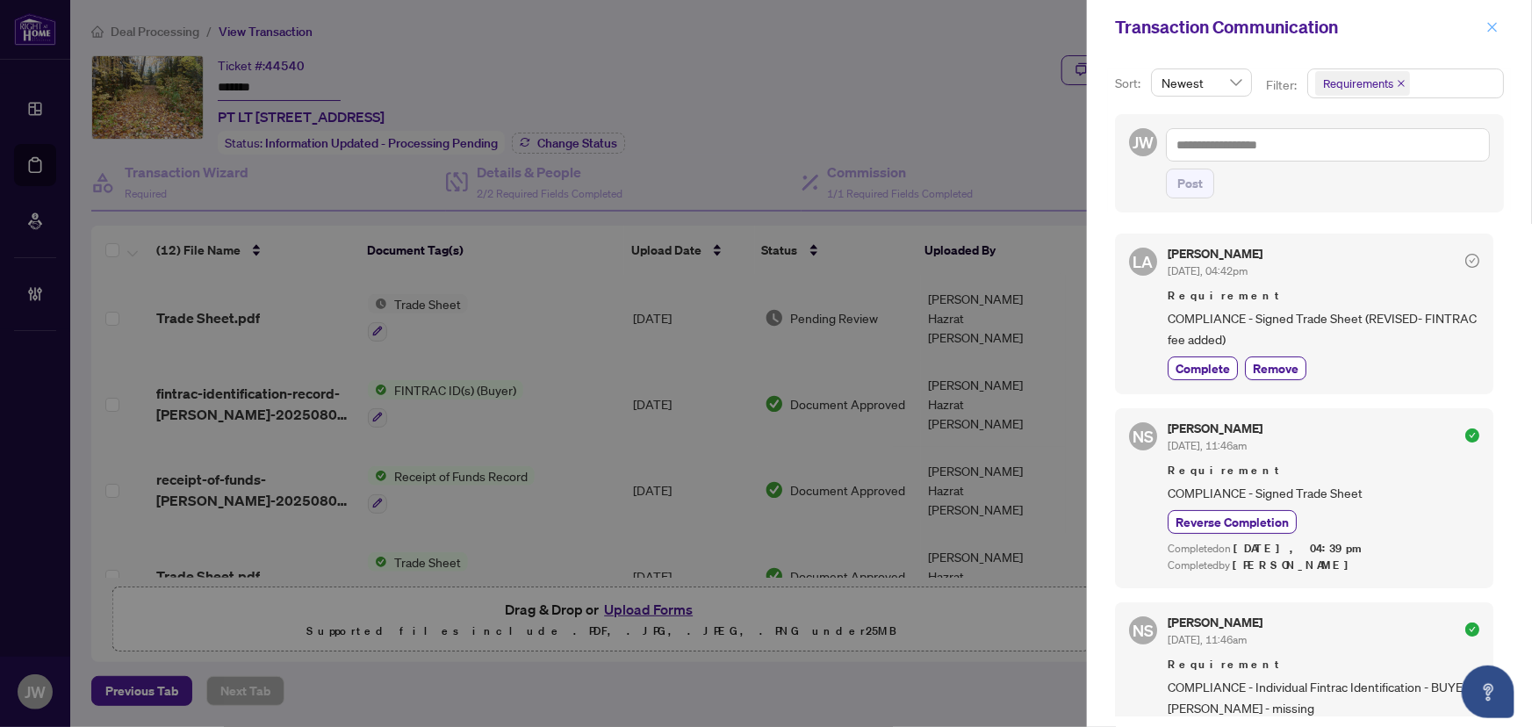
click at [1491, 25] on icon "close" at bounding box center [1493, 27] width 12 height 12
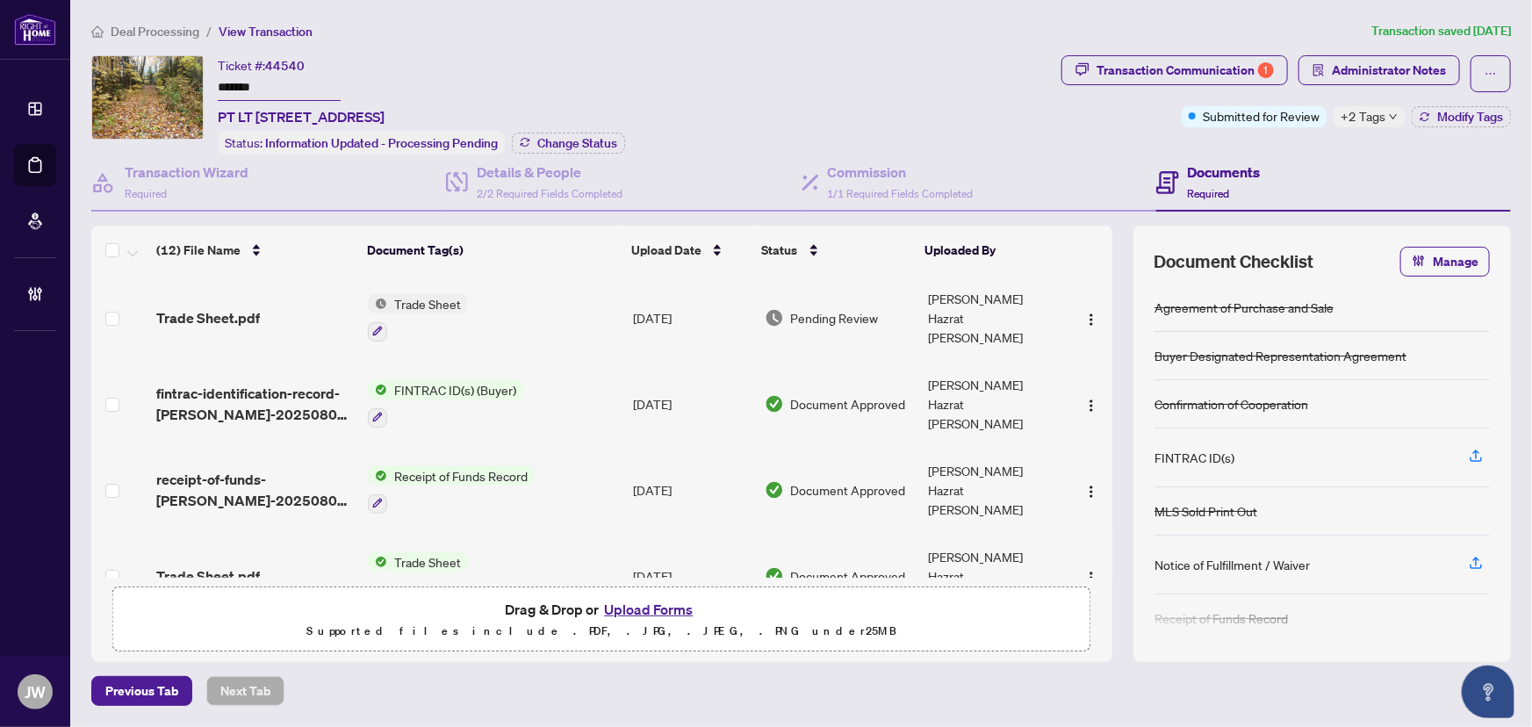
click at [263, 307] on div "Trade Sheet.pdf" at bounding box center [255, 317] width 198 height 21
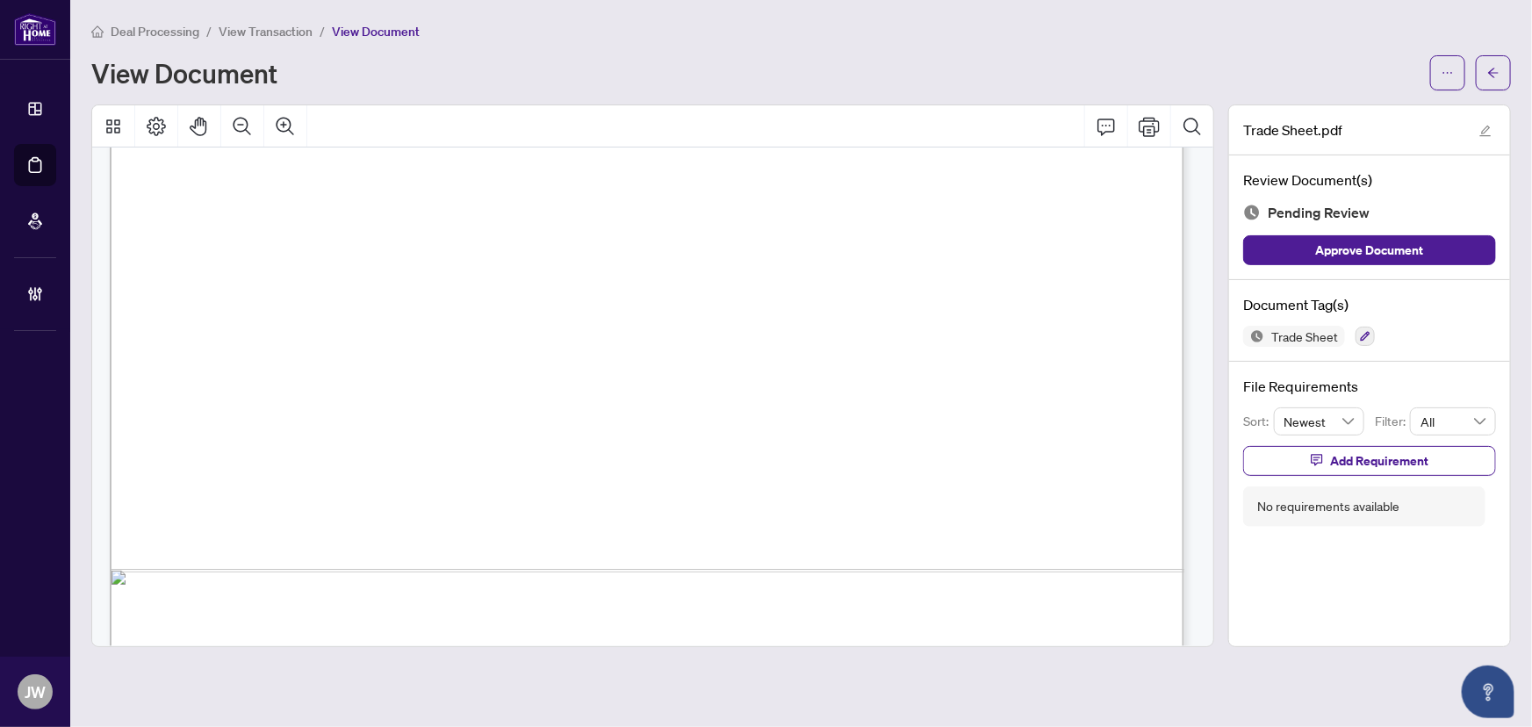
scroll to position [926, 0]
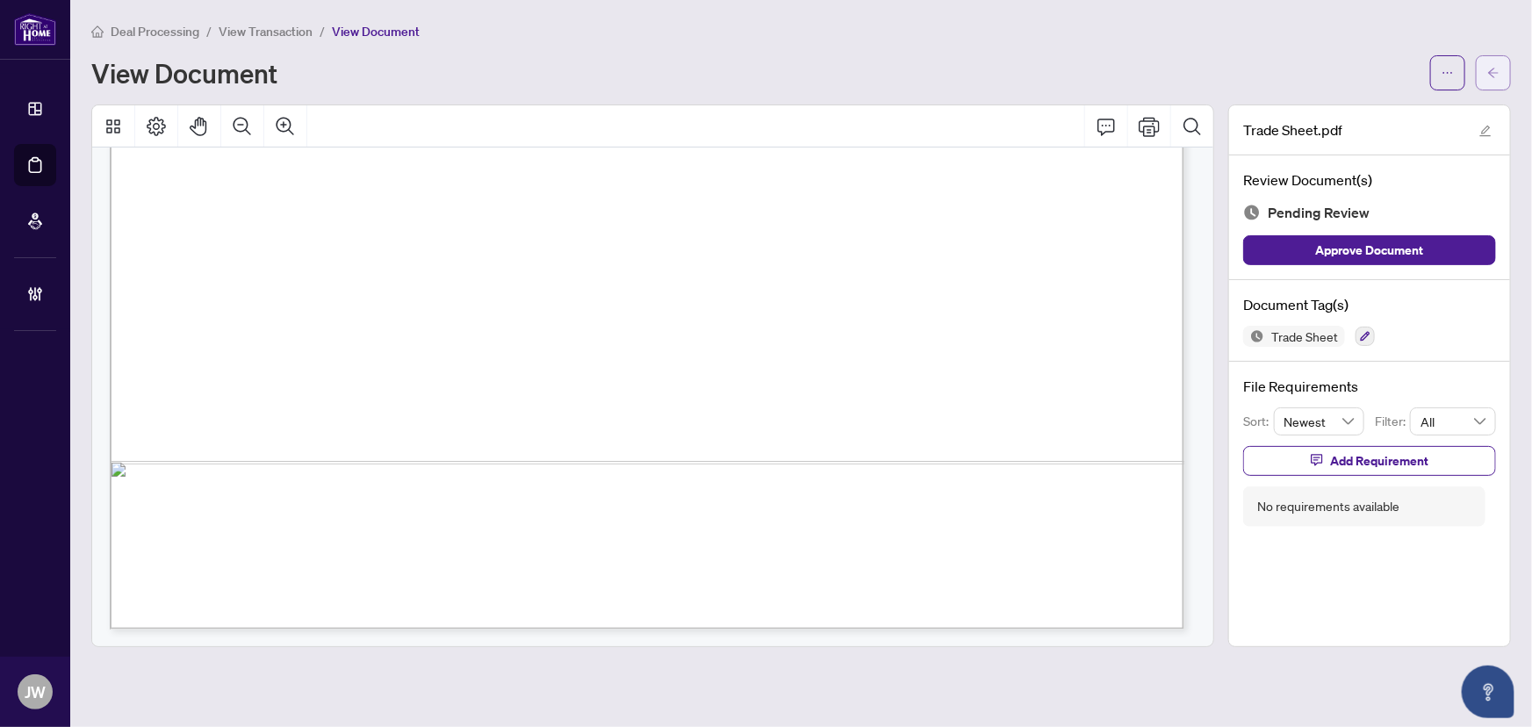
click at [1502, 71] on button "button" at bounding box center [1493, 72] width 35 height 35
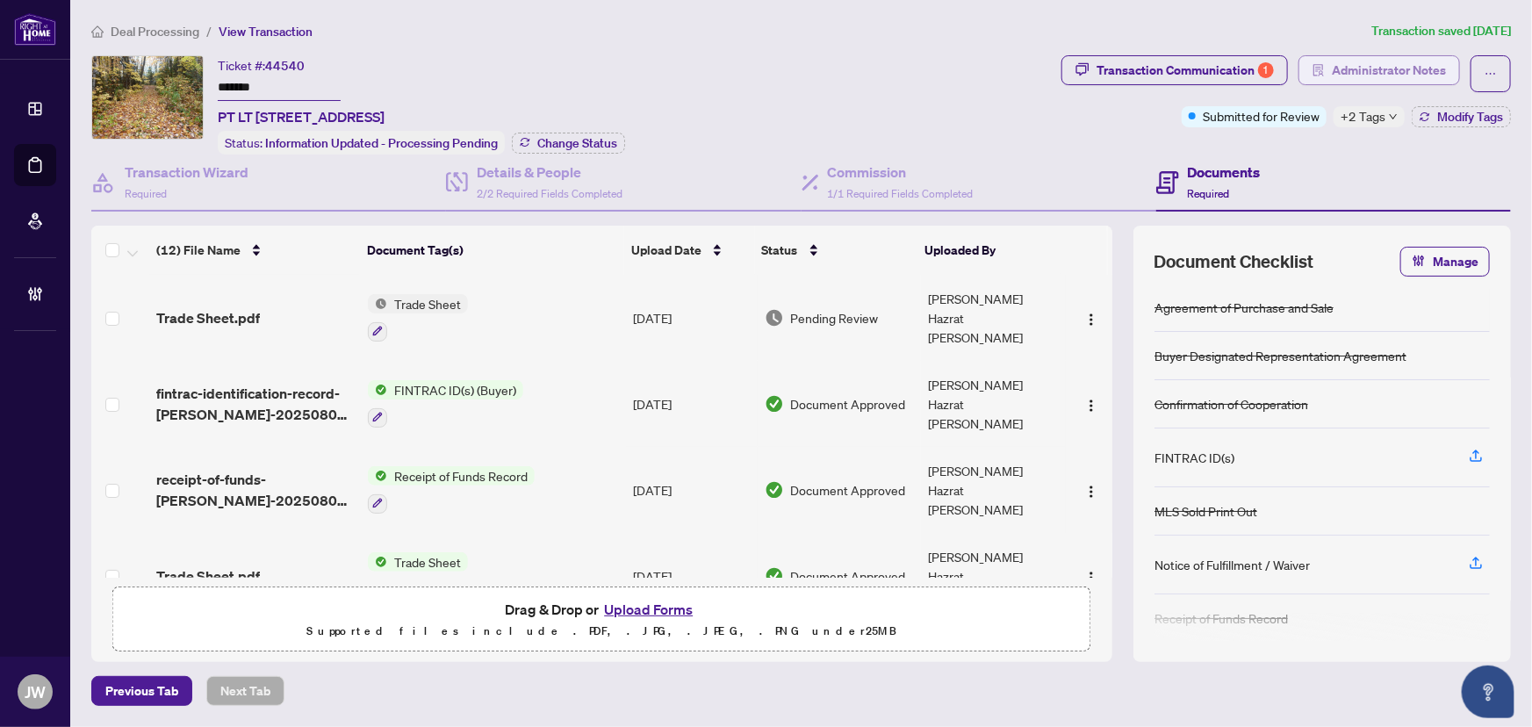
click at [1311, 62] on button "Administrator Notes" at bounding box center [1380, 70] width 162 height 30
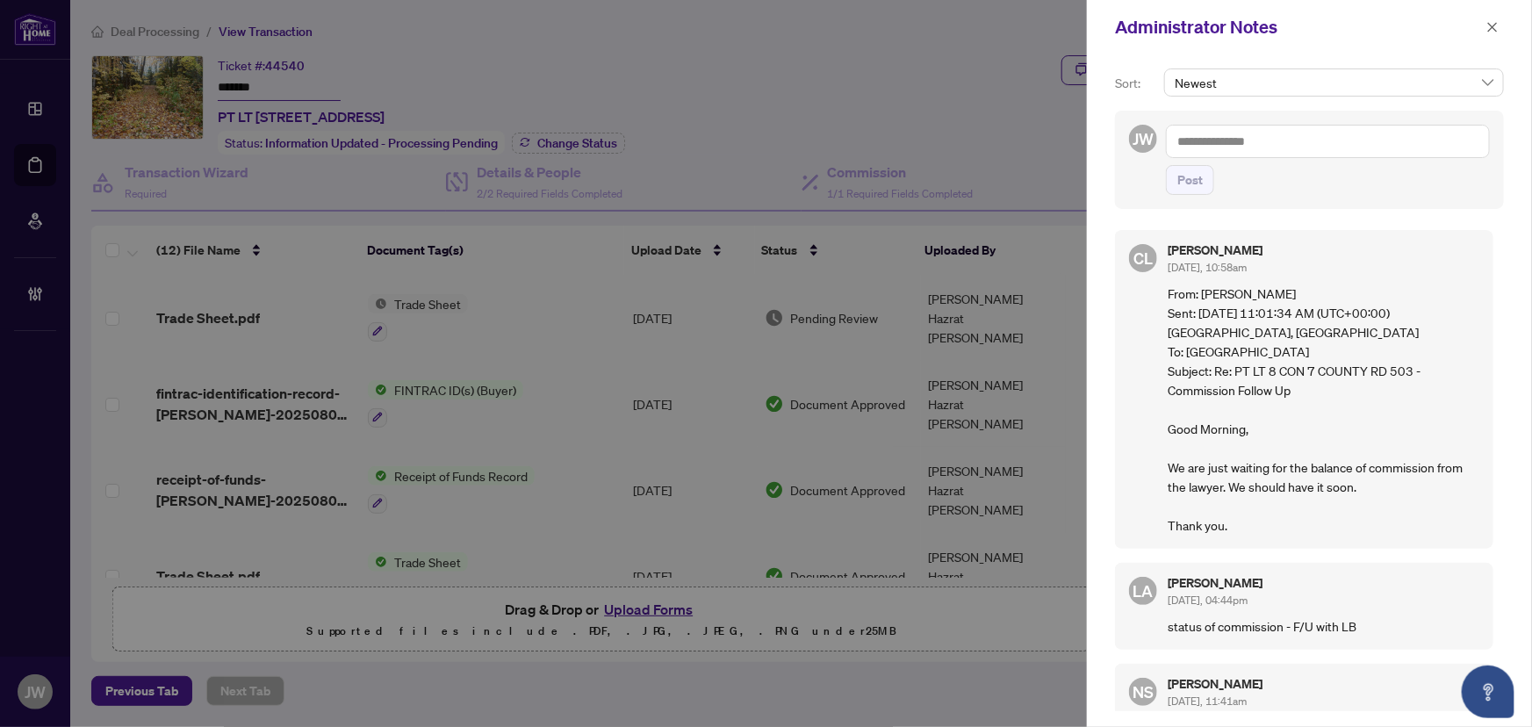
click at [1128, 499] on div "CL [PERSON_NAME] [DATE], 10:58am From: [PERSON_NAME] Sent: [DATE] 11:01:34 AM (…" at bounding box center [1304, 389] width 378 height 319
click at [1492, 21] on icon "close" at bounding box center [1493, 27] width 12 height 12
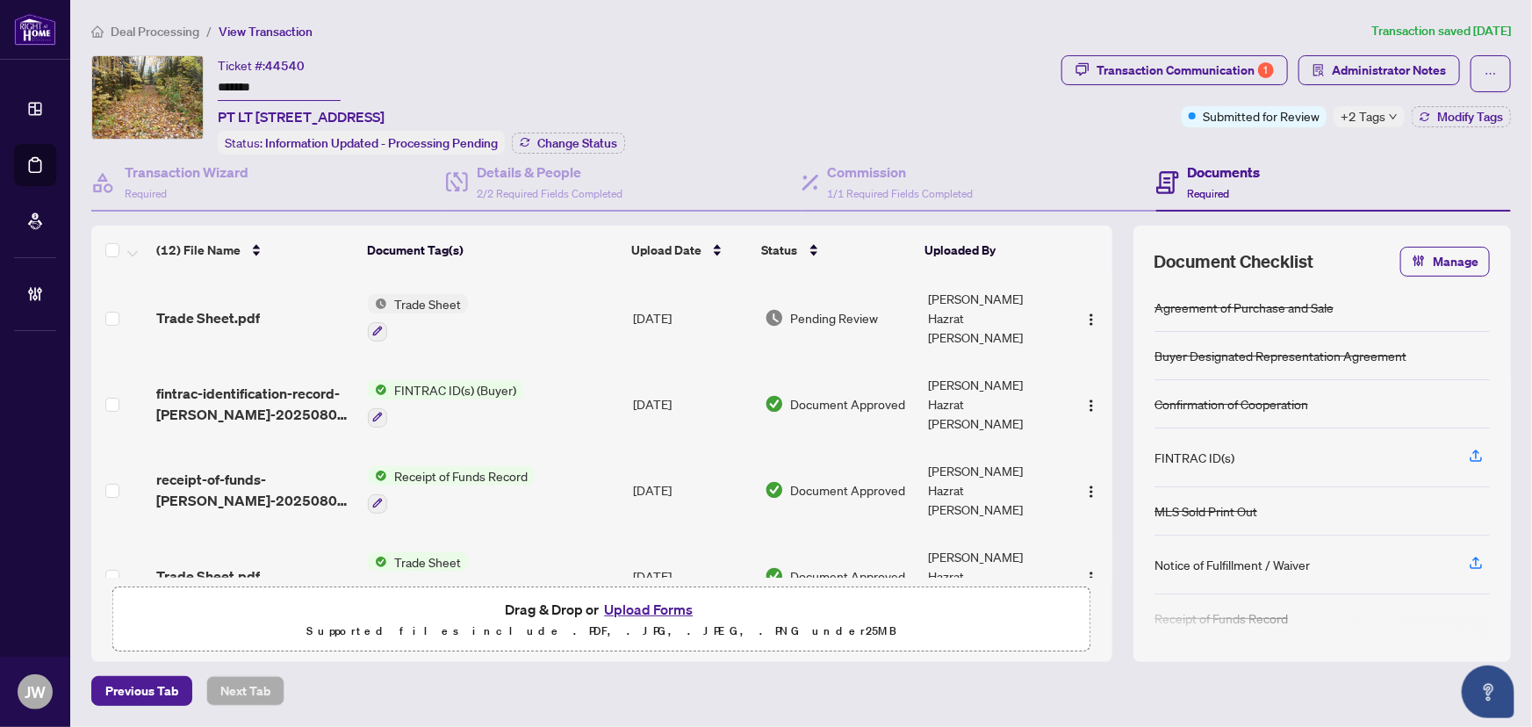
click at [1374, 114] on span "+2 Tags" at bounding box center [1363, 116] width 45 height 20
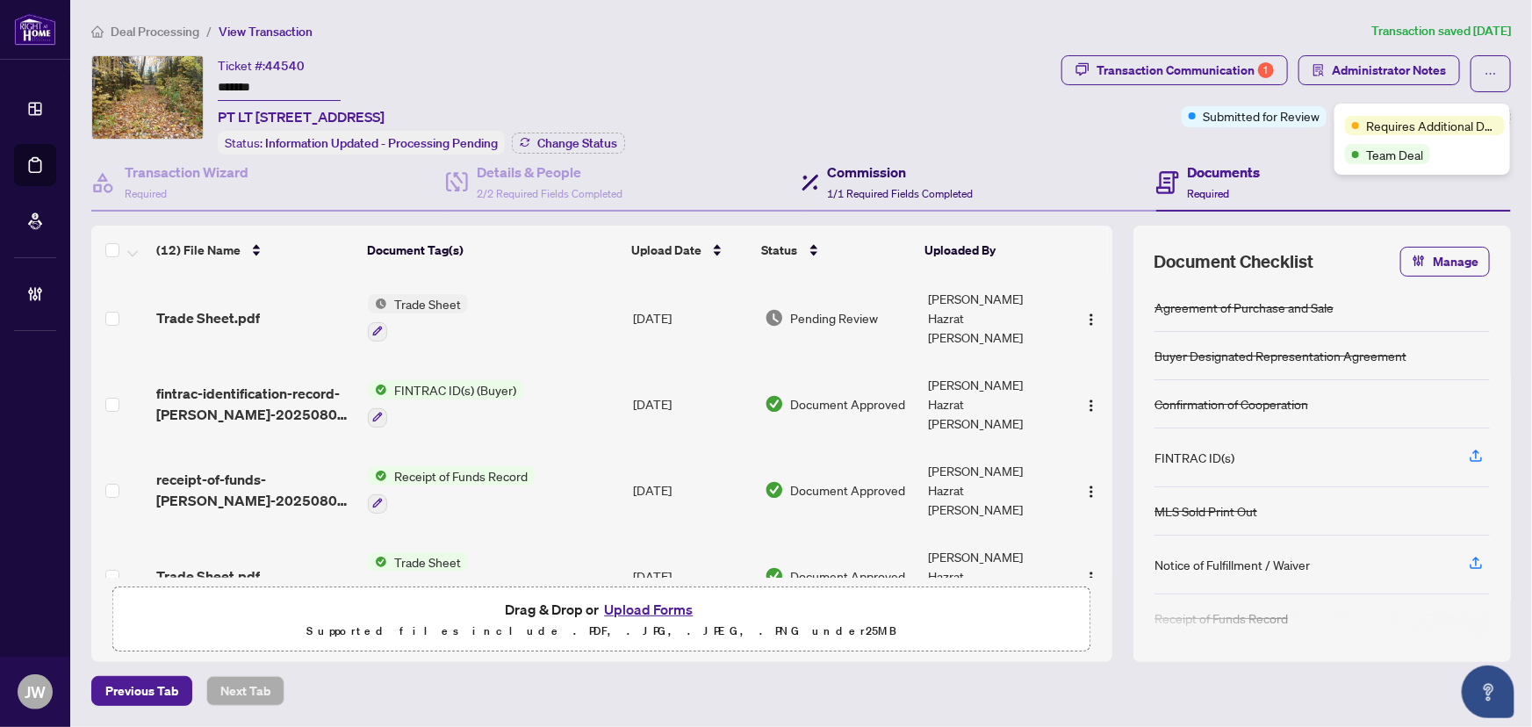
click at [880, 180] on div "Commission 1/1 Required Fields Completed" at bounding box center [901, 182] width 146 height 41
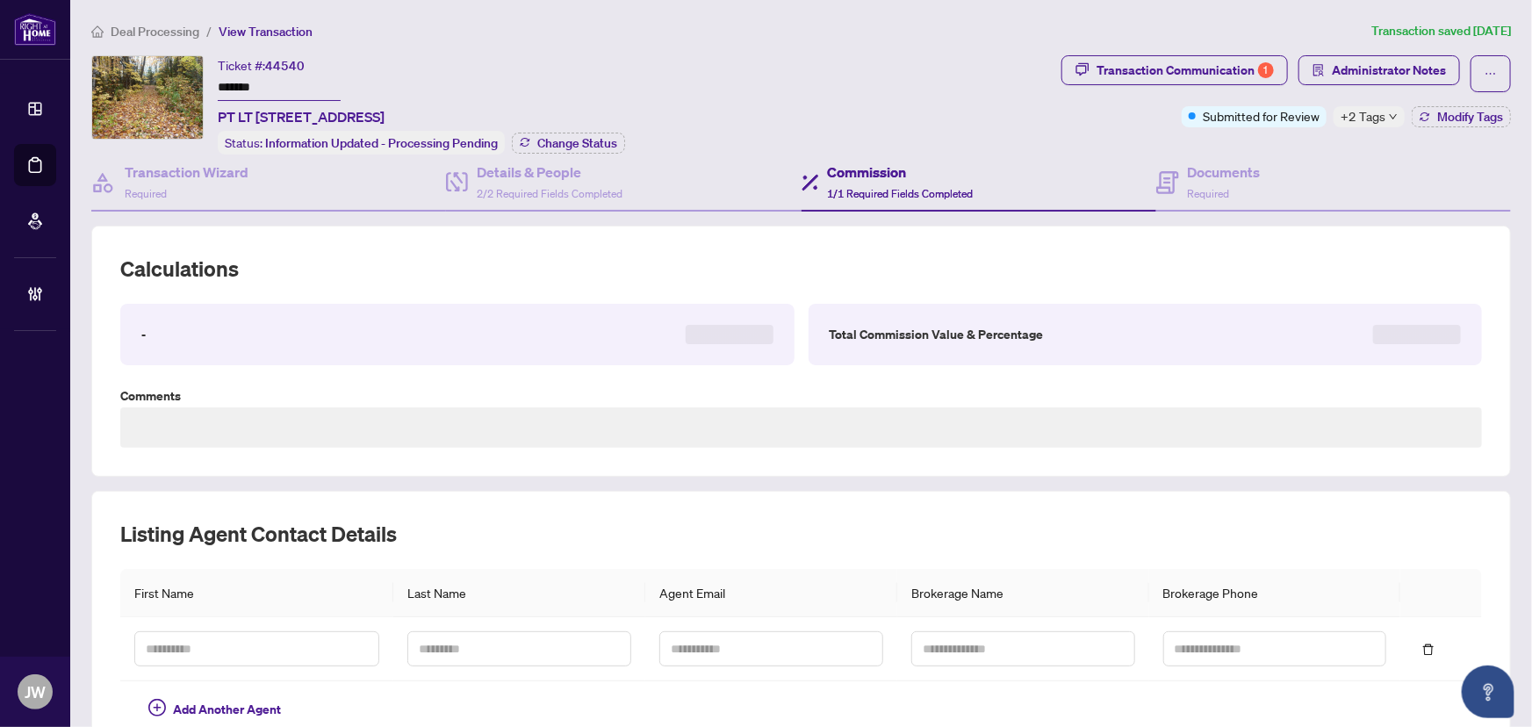
type textarea "**********"
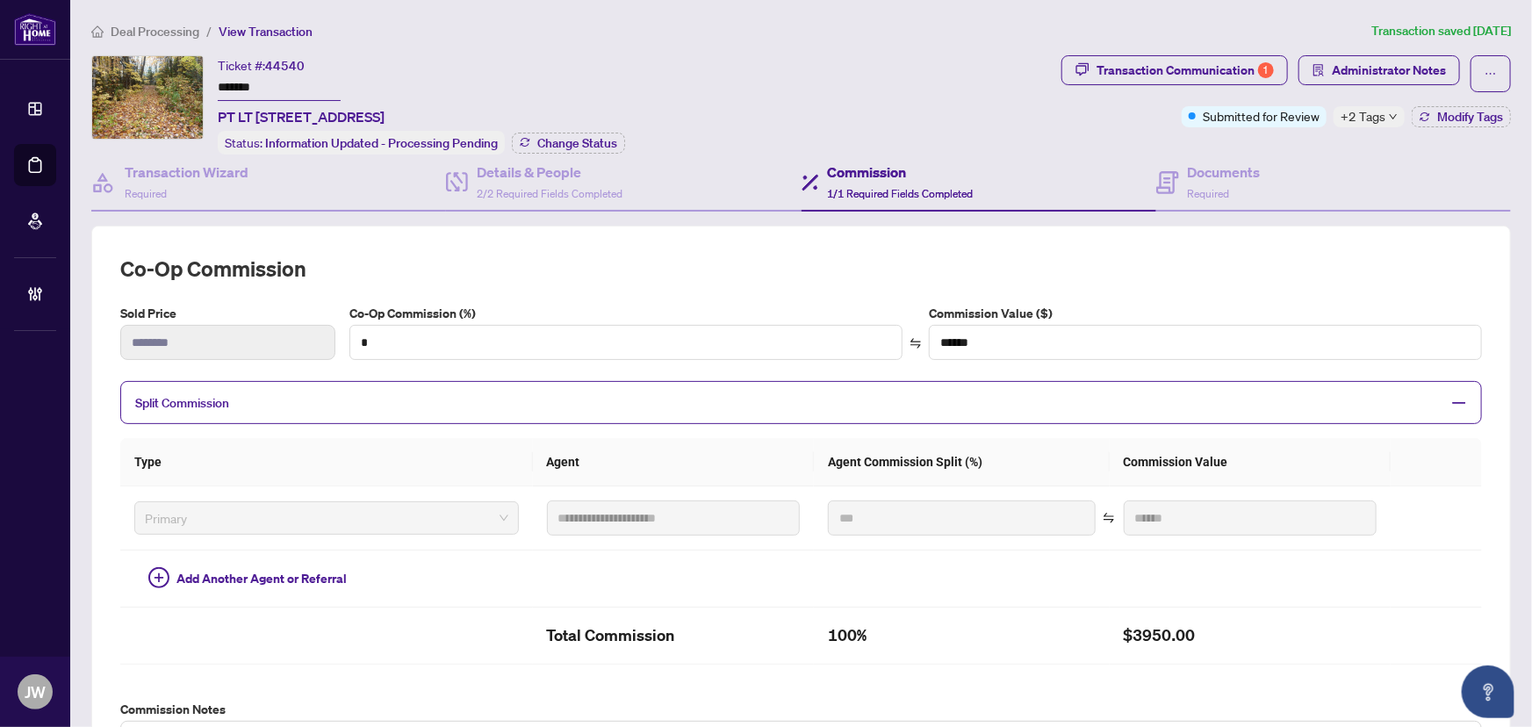
click at [180, 24] on span "Deal Processing" at bounding box center [155, 32] width 89 height 16
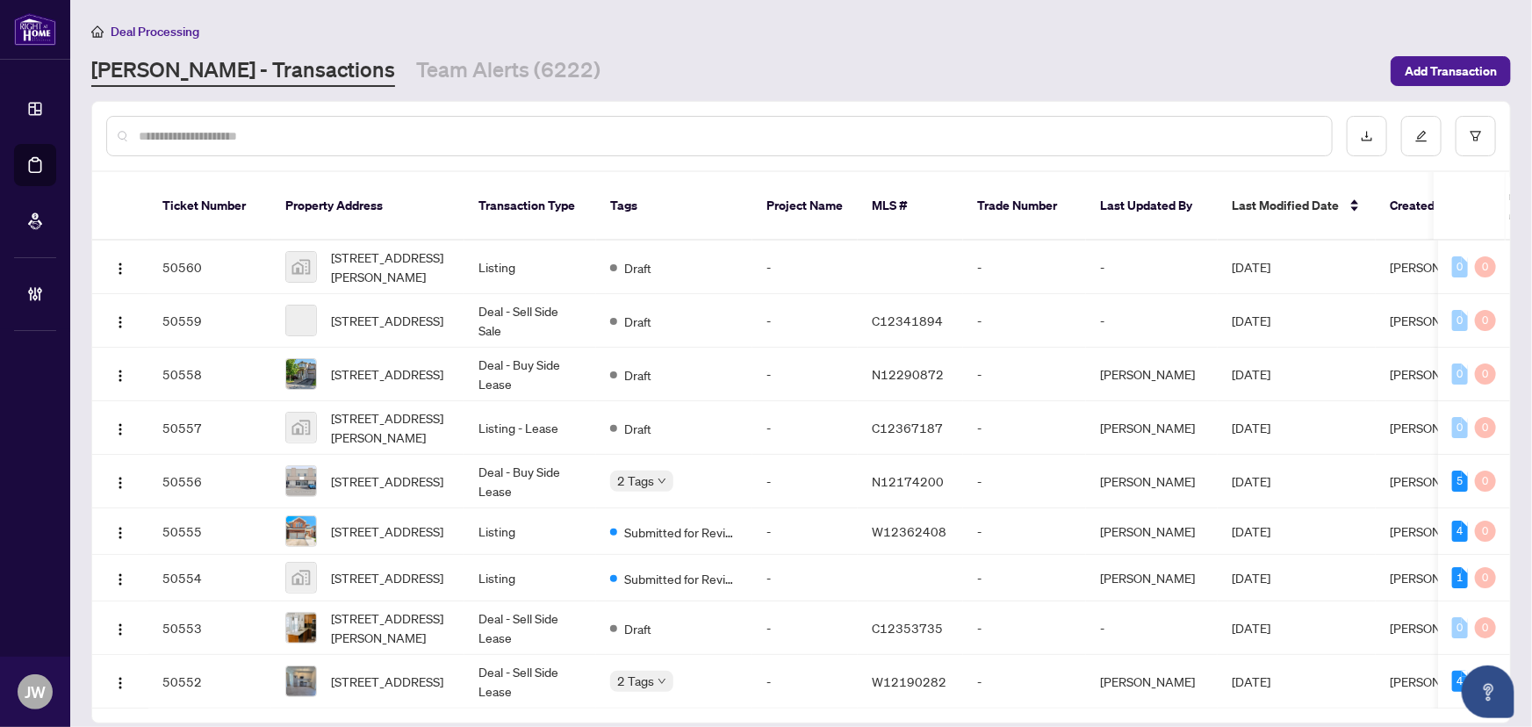
click at [242, 136] on input "text" at bounding box center [728, 135] width 1179 height 19
click at [190, 137] on input "text" at bounding box center [728, 135] width 1179 height 19
click at [377, 147] on div at bounding box center [719, 136] width 1227 height 40
click at [517, 110] on div at bounding box center [801, 136] width 1418 height 68
click at [188, 132] on input "text" at bounding box center [728, 135] width 1179 height 19
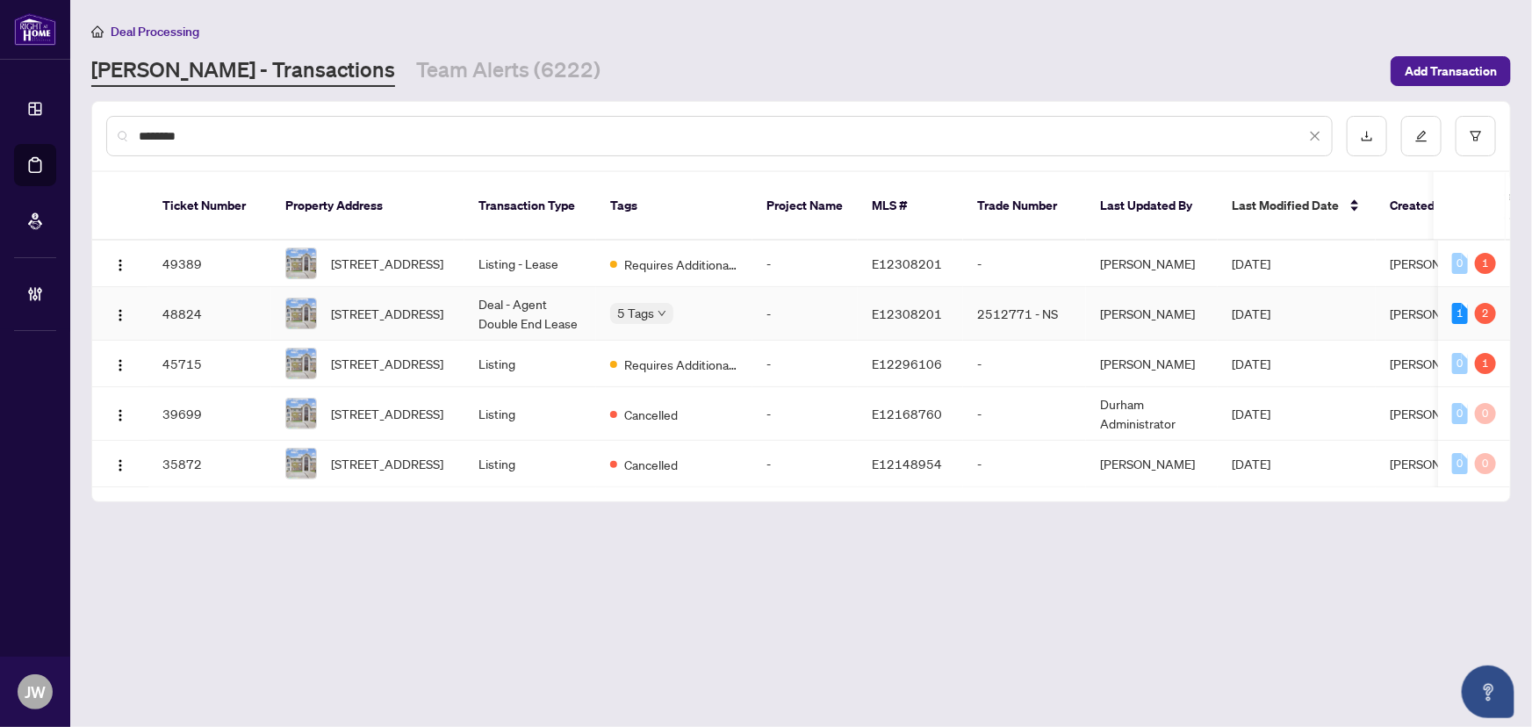
type input "********"
click at [537, 307] on td "Deal - Agent Double End Lease" at bounding box center [531, 314] width 132 height 54
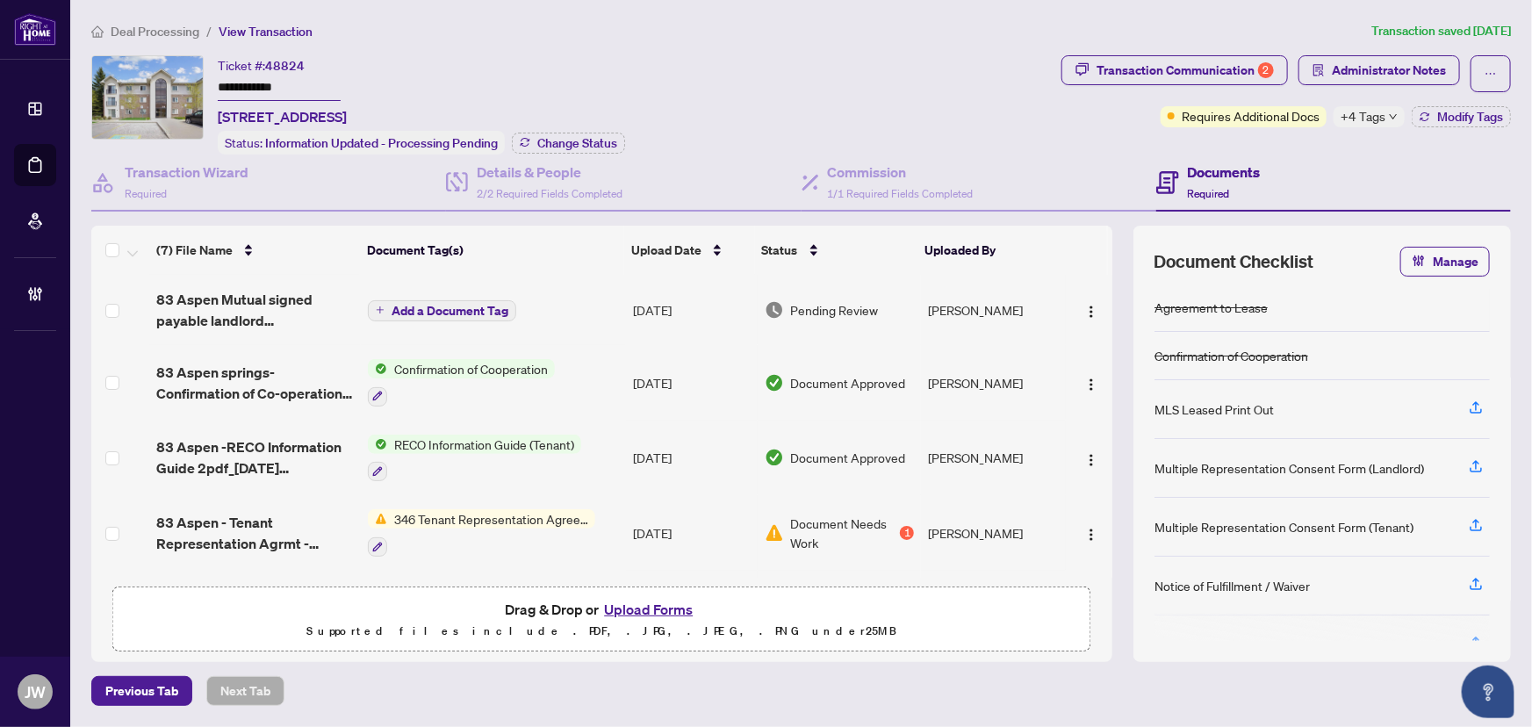
click at [1382, 119] on span "+4 Tags" at bounding box center [1363, 116] width 45 height 20
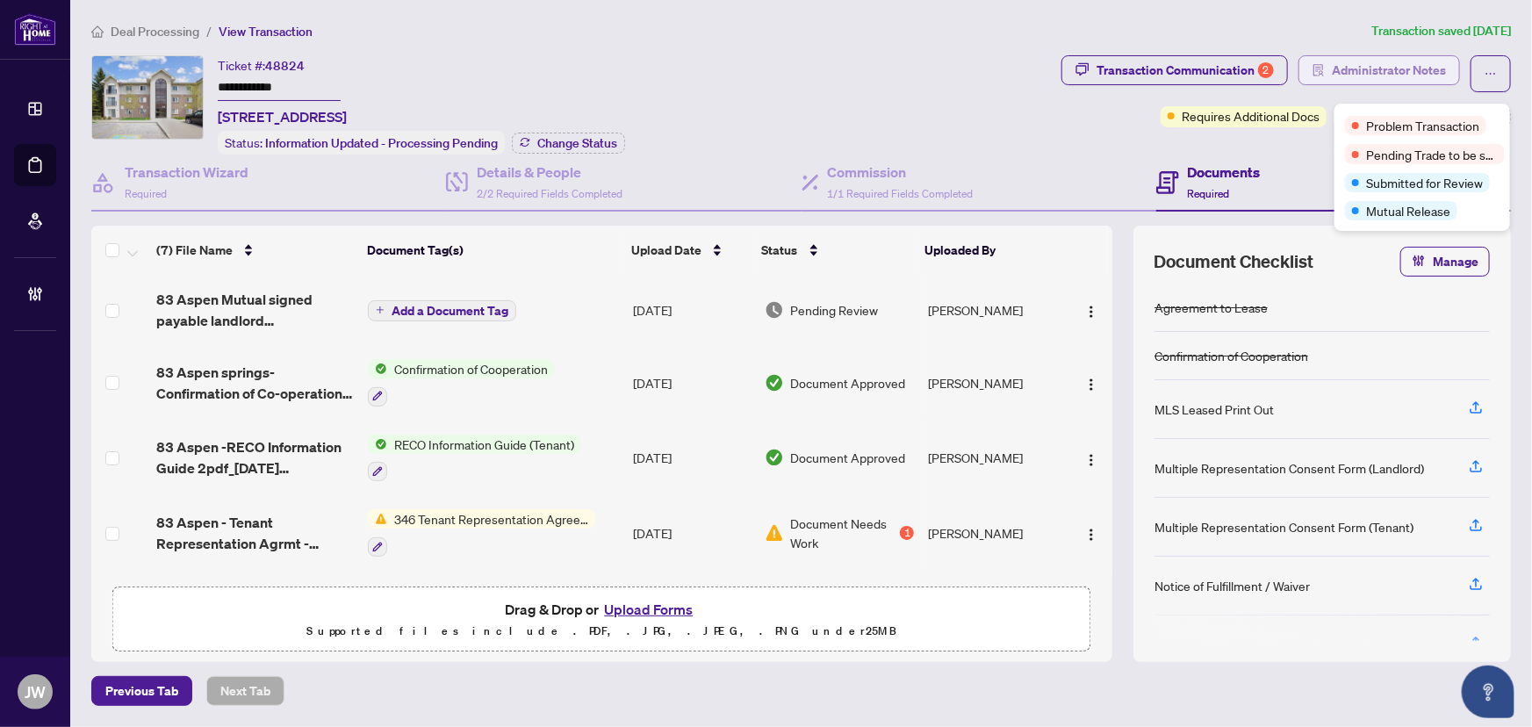
click at [1367, 76] on span "Administrator Notes" at bounding box center [1389, 70] width 114 height 28
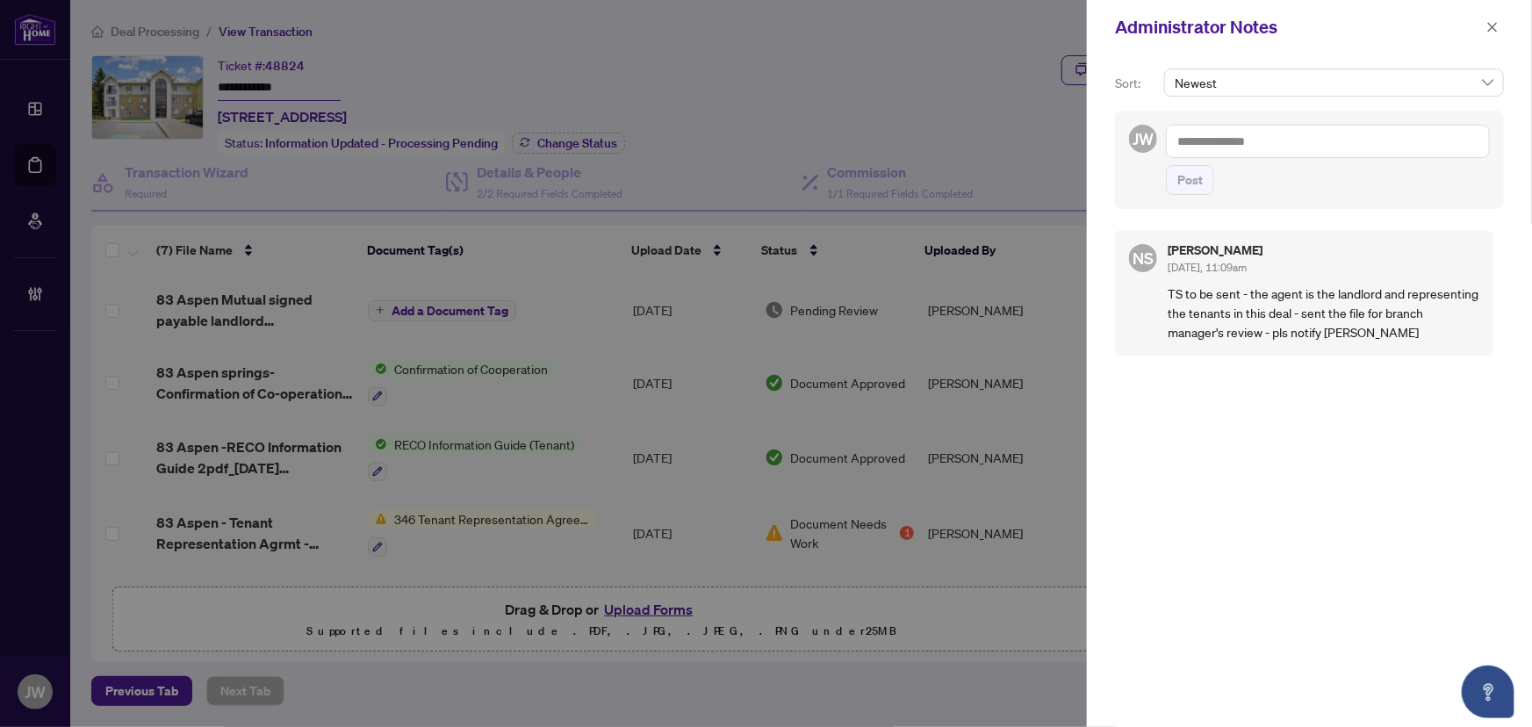
click at [1496, 11] on div "Administrator Notes" at bounding box center [1309, 27] width 445 height 54
click at [1496, 18] on span "button" at bounding box center [1493, 27] width 12 height 28
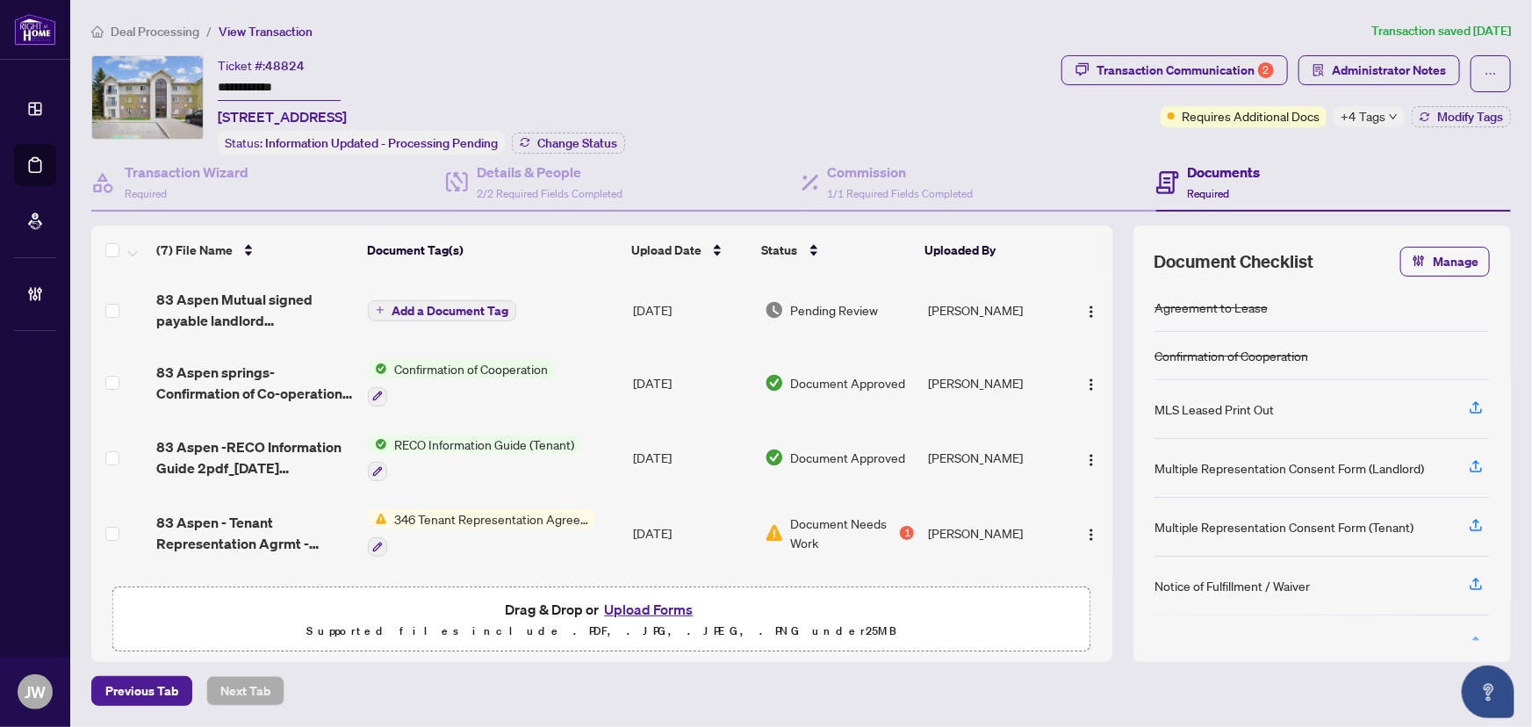
click at [449, 305] on span "Add a Document Tag" at bounding box center [450, 311] width 117 height 12
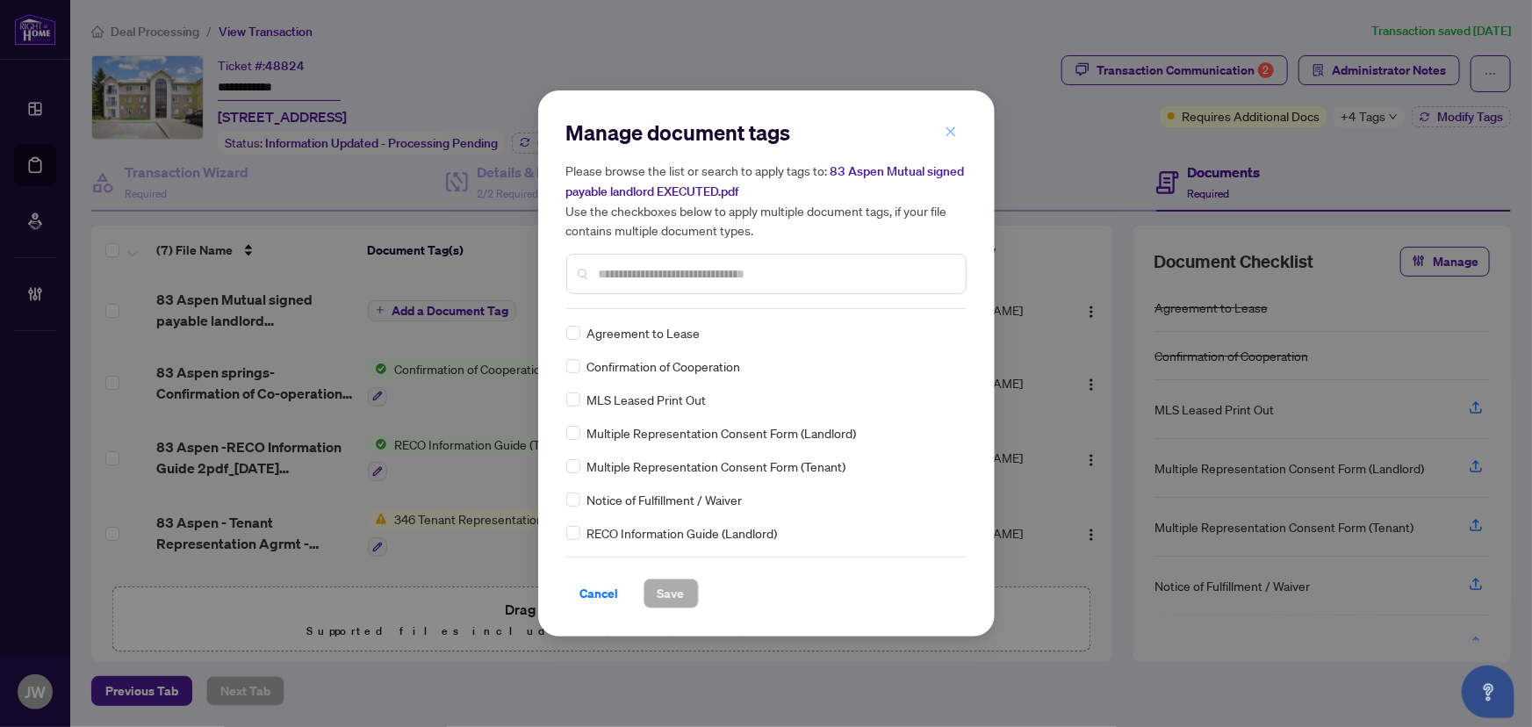
click at [948, 124] on span "button" at bounding box center [951, 132] width 12 height 28
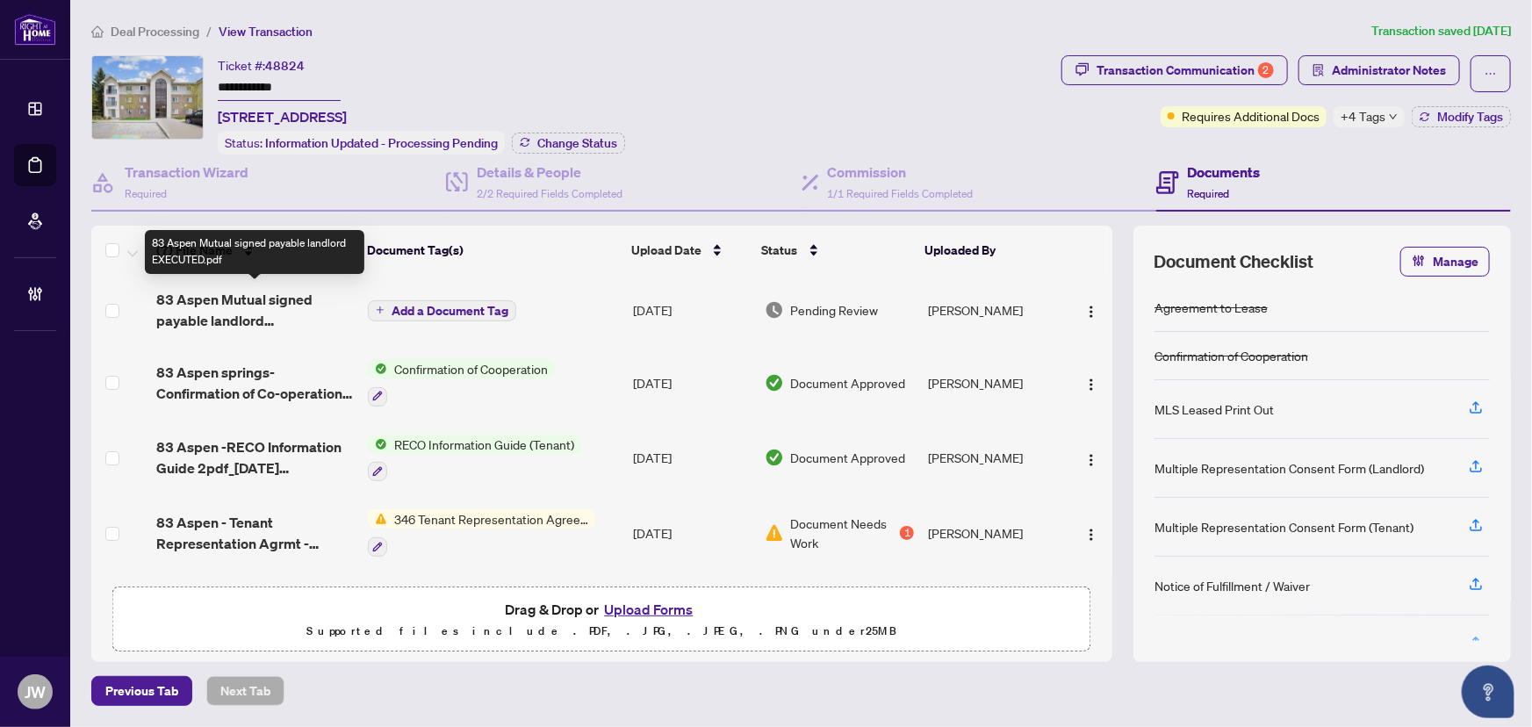
click at [210, 303] on span "83 Aspen Mutual signed payable landlord EXECUTED.pdf" at bounding box center [255, 310] width 198 height 42
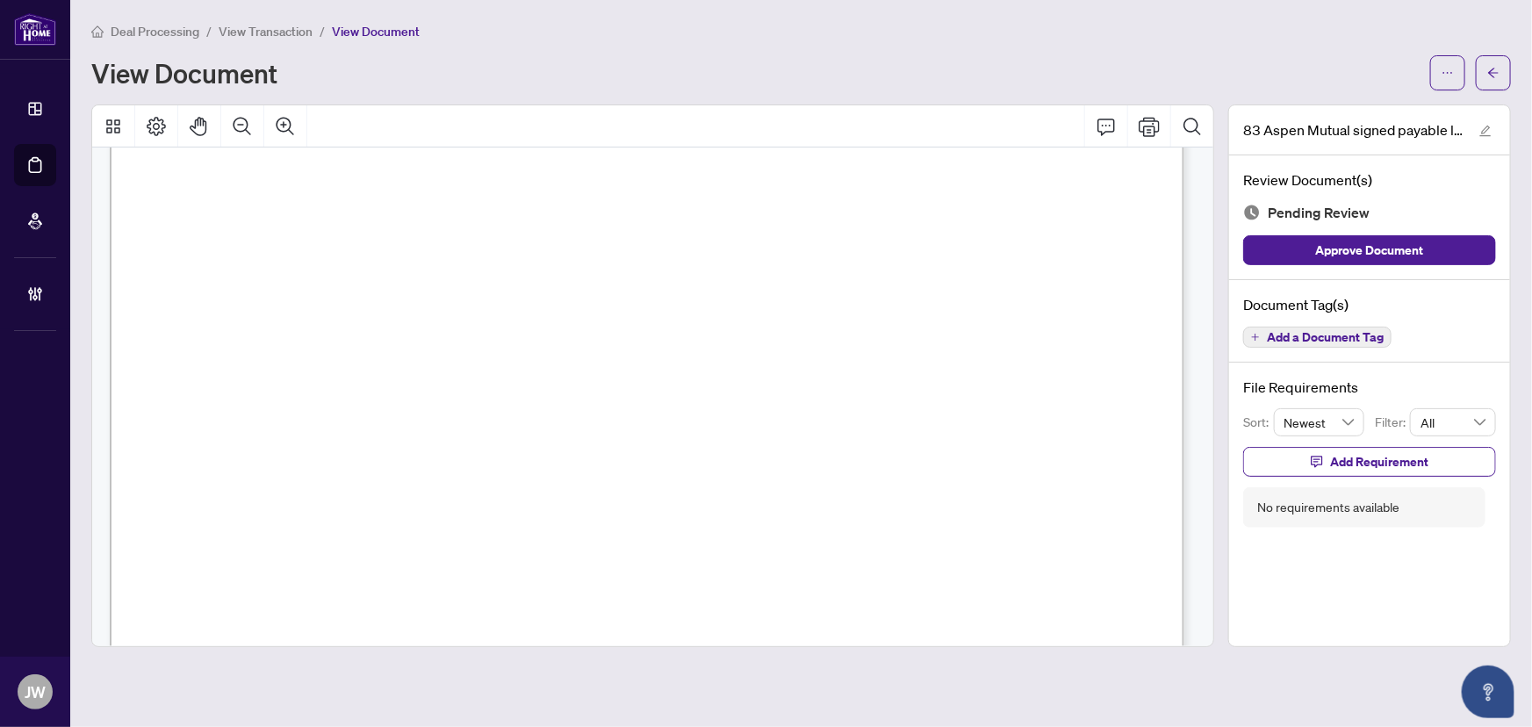
scroll to position [319, 0]
click at [1476, 74] on button "button" at bounding box center [1493, 72] width 35 height 35
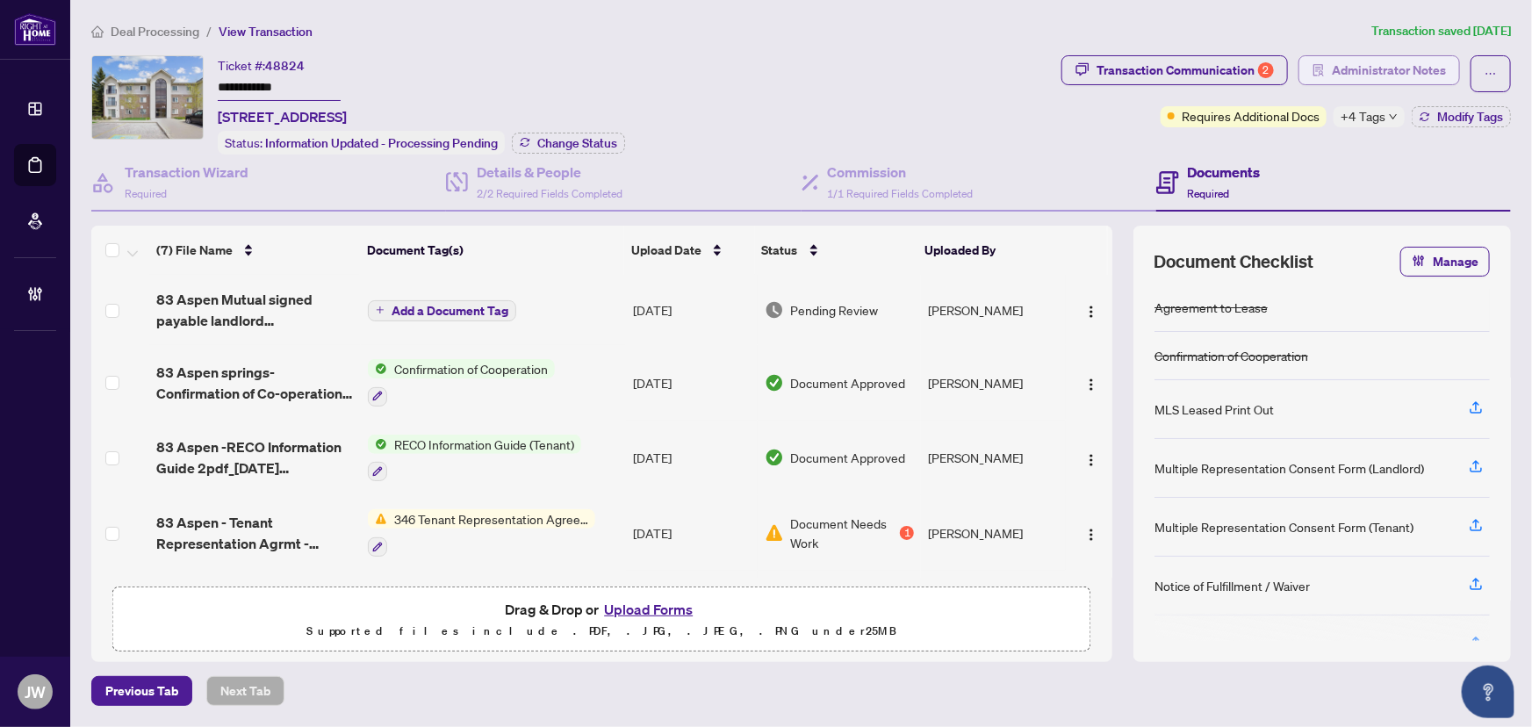
click at [1359, 74] on span "Administrator Notes" at bounding box center [1389, 70] width 114 height 28
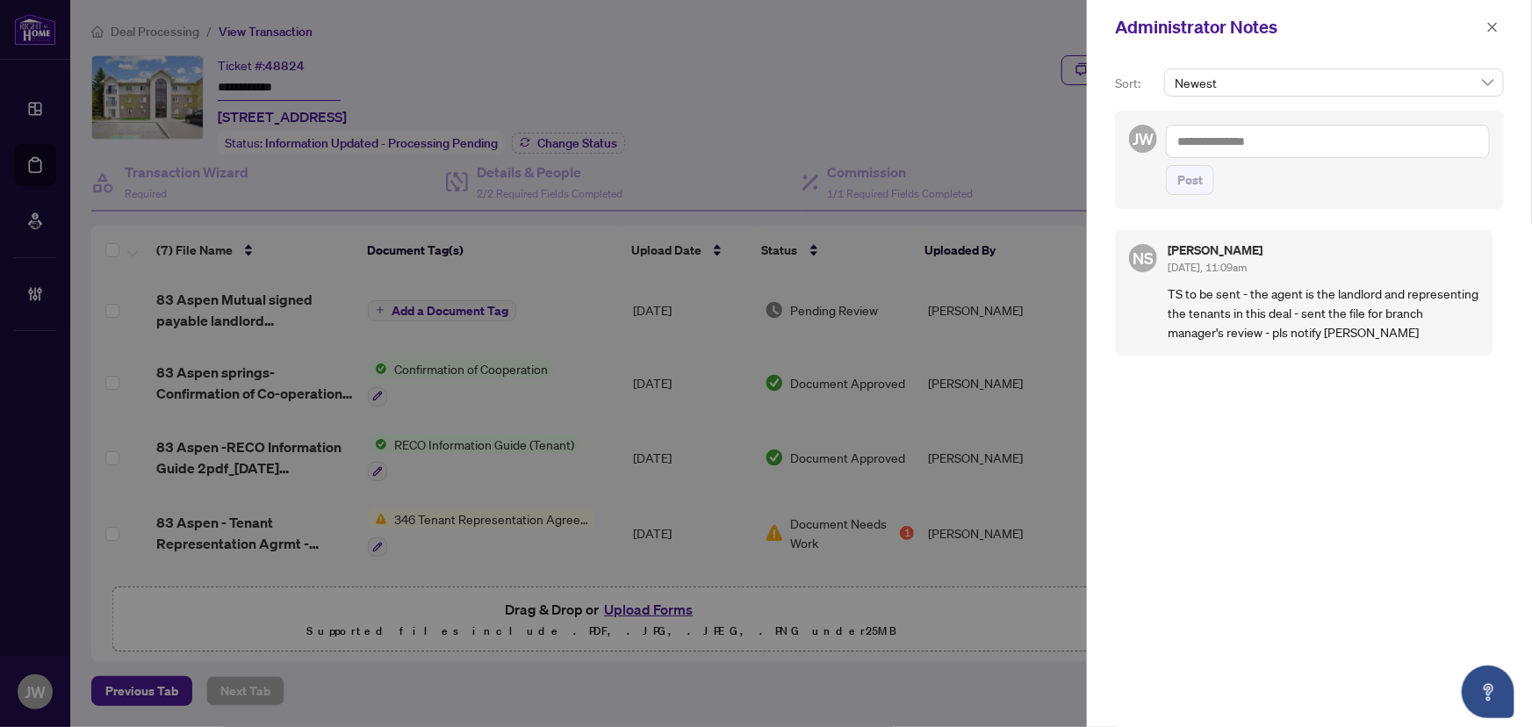
click at [1209, 143] on textarea at bounding box center [1328, 141] width 324 height 33
type textarea "*"
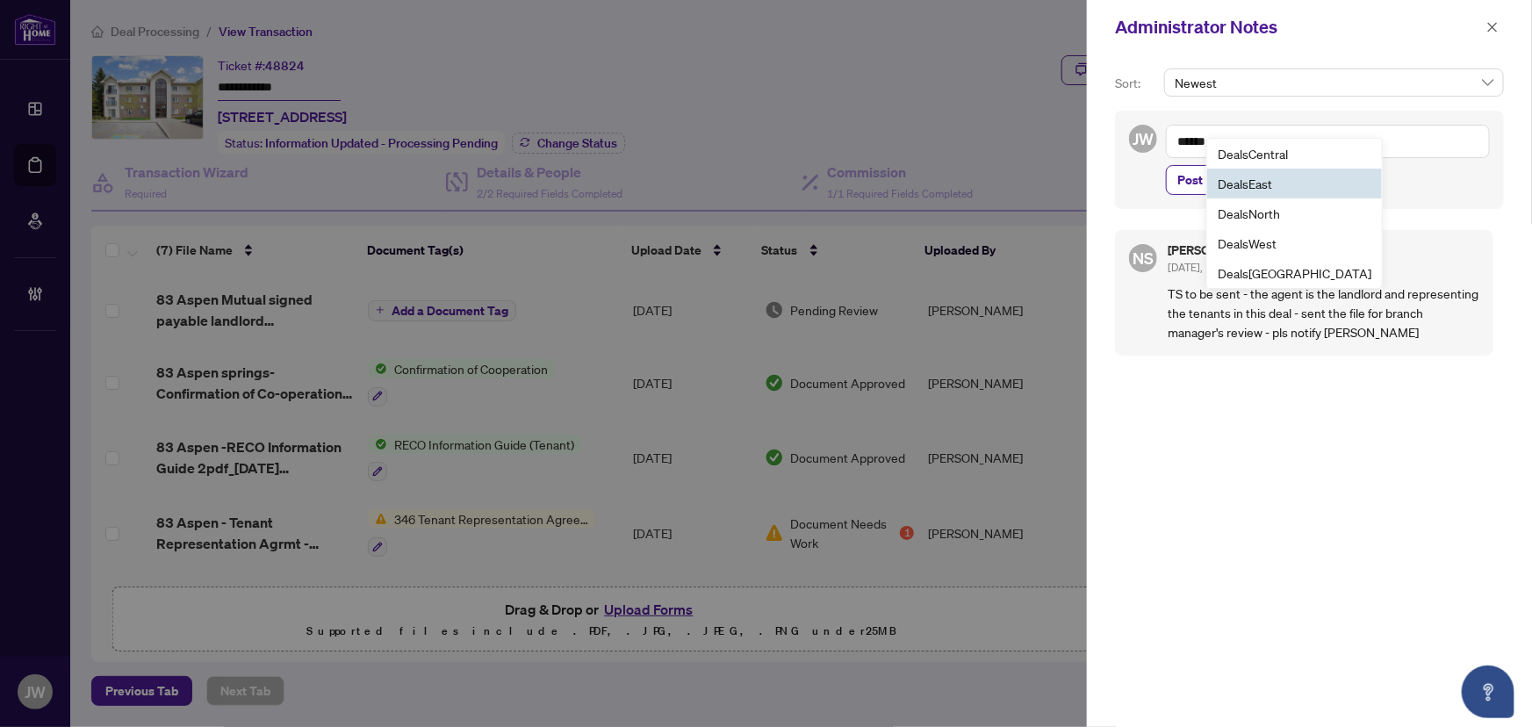
click at [1238, 176] on b "Deals" at bounding box center [1233, 184] width 31 height 16
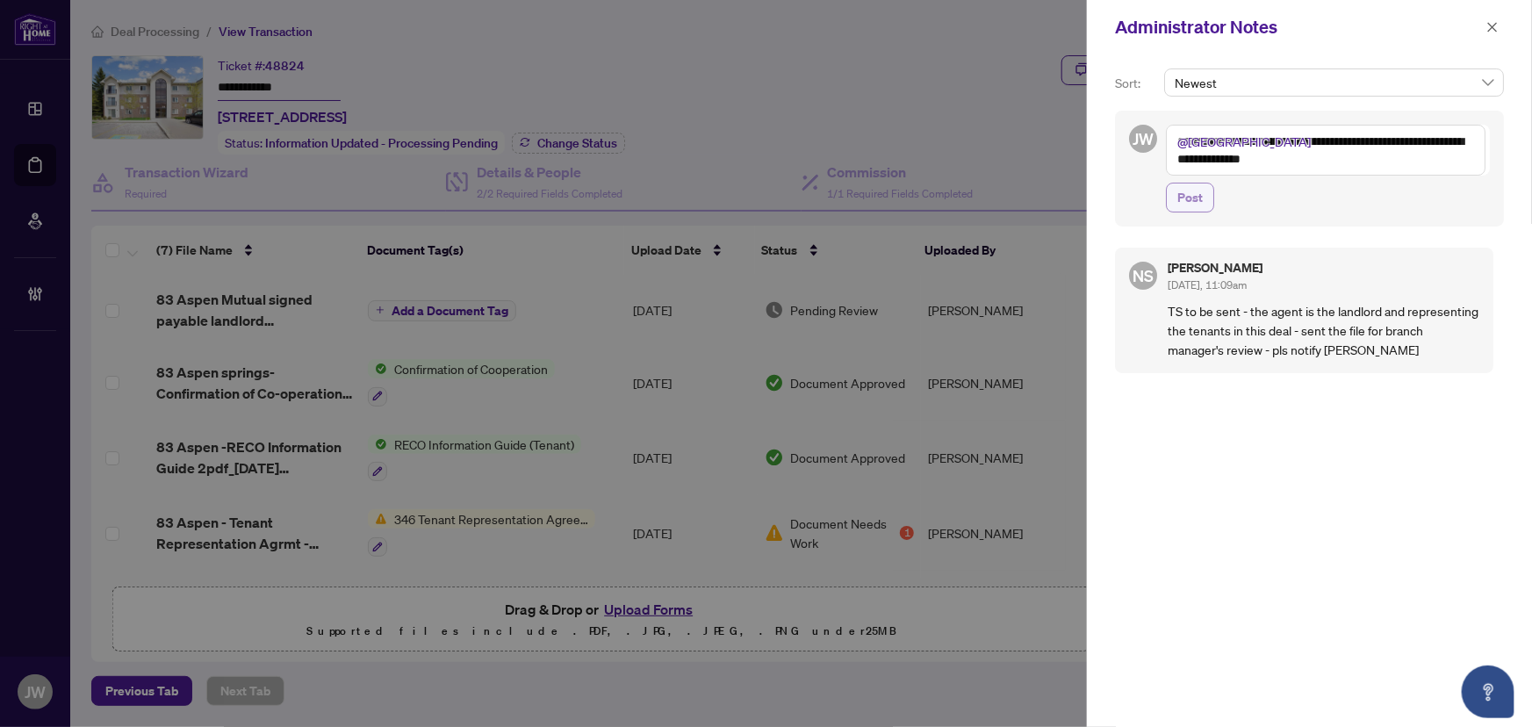
type textarea "**********"
click at [1185, 203] on span "Post" at bounding box center [1190, 198] width 25 height 28
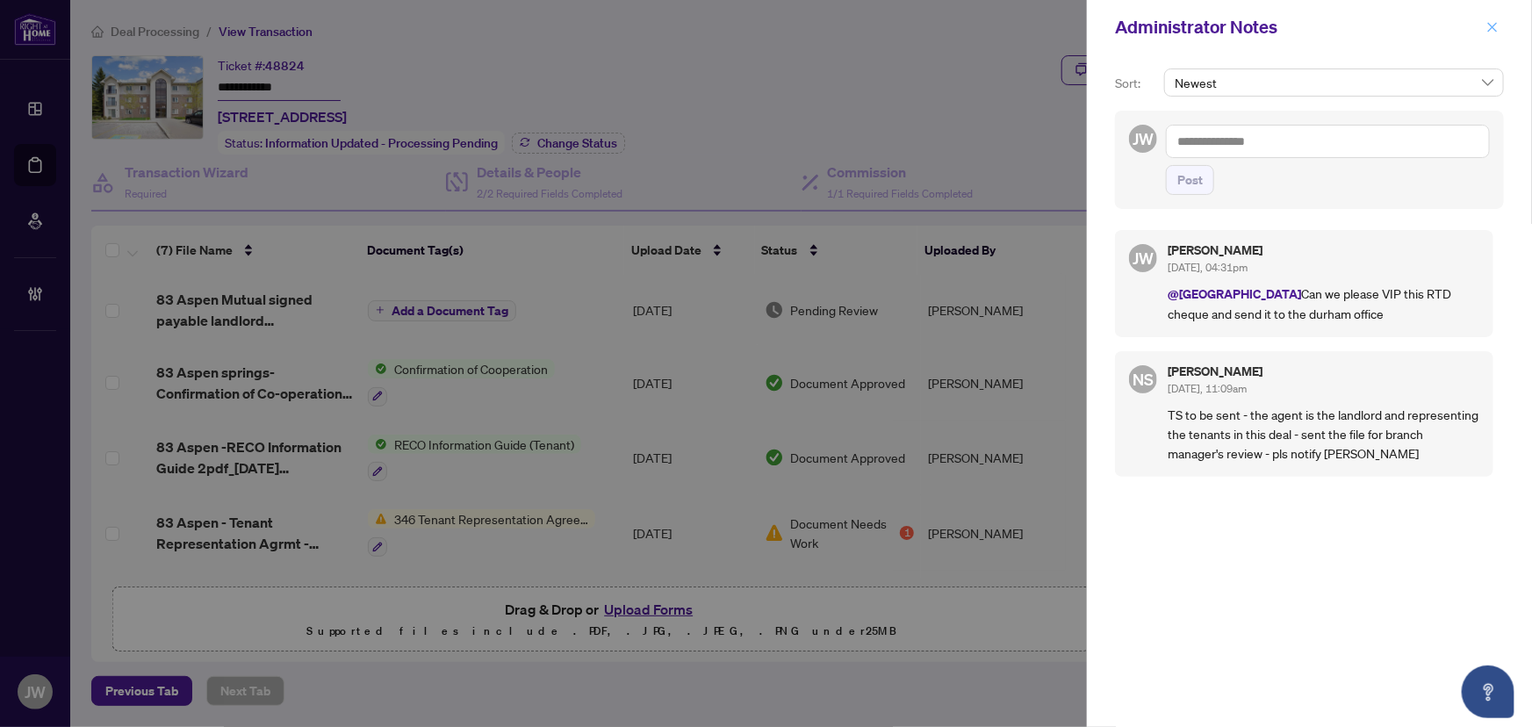
click at [1495, 25] on icon "close" at bounding box center [1493, 27] width 12 height 12
